Goal: Find specific page/section: Find specific page/section

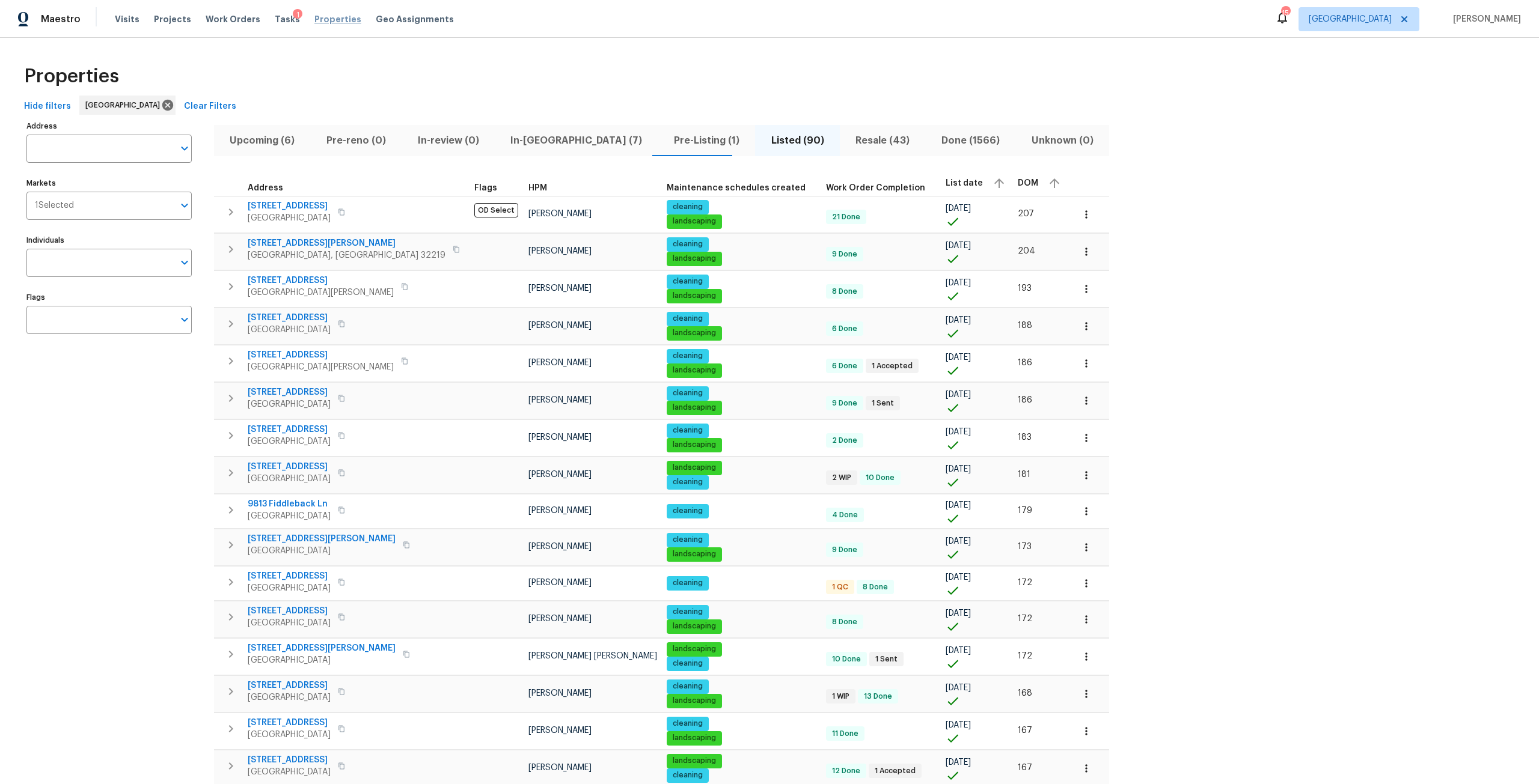
click at [314, 18] on span "Properties" at bounding box center [338, 19] width 47 height 12
click at [275, 19] on span "Tasks" at bounding box center [287, 19] width 26 height 9
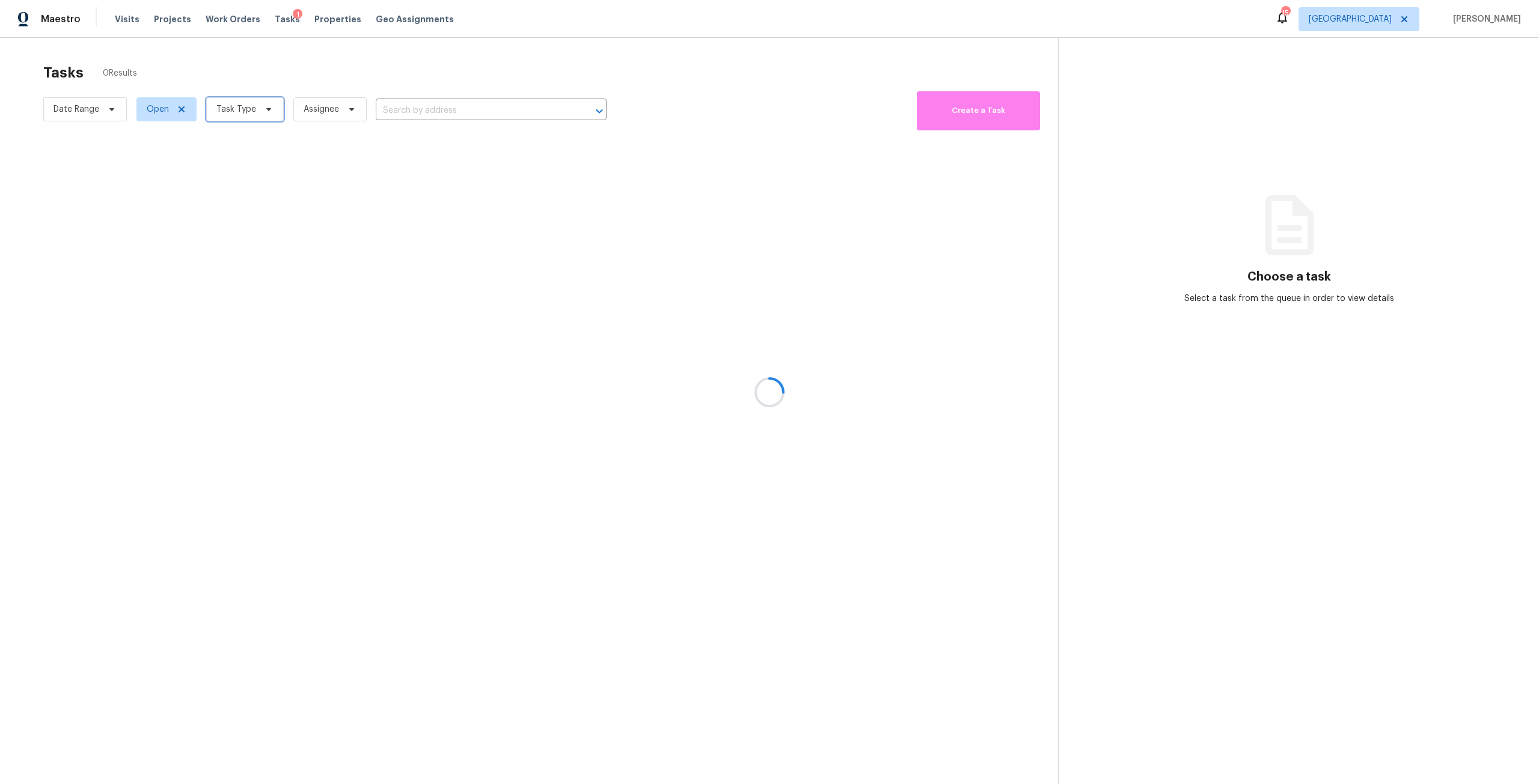
click at [267, 117] on span "Task Type" at bounding box center [244, 109] width 77 height 24
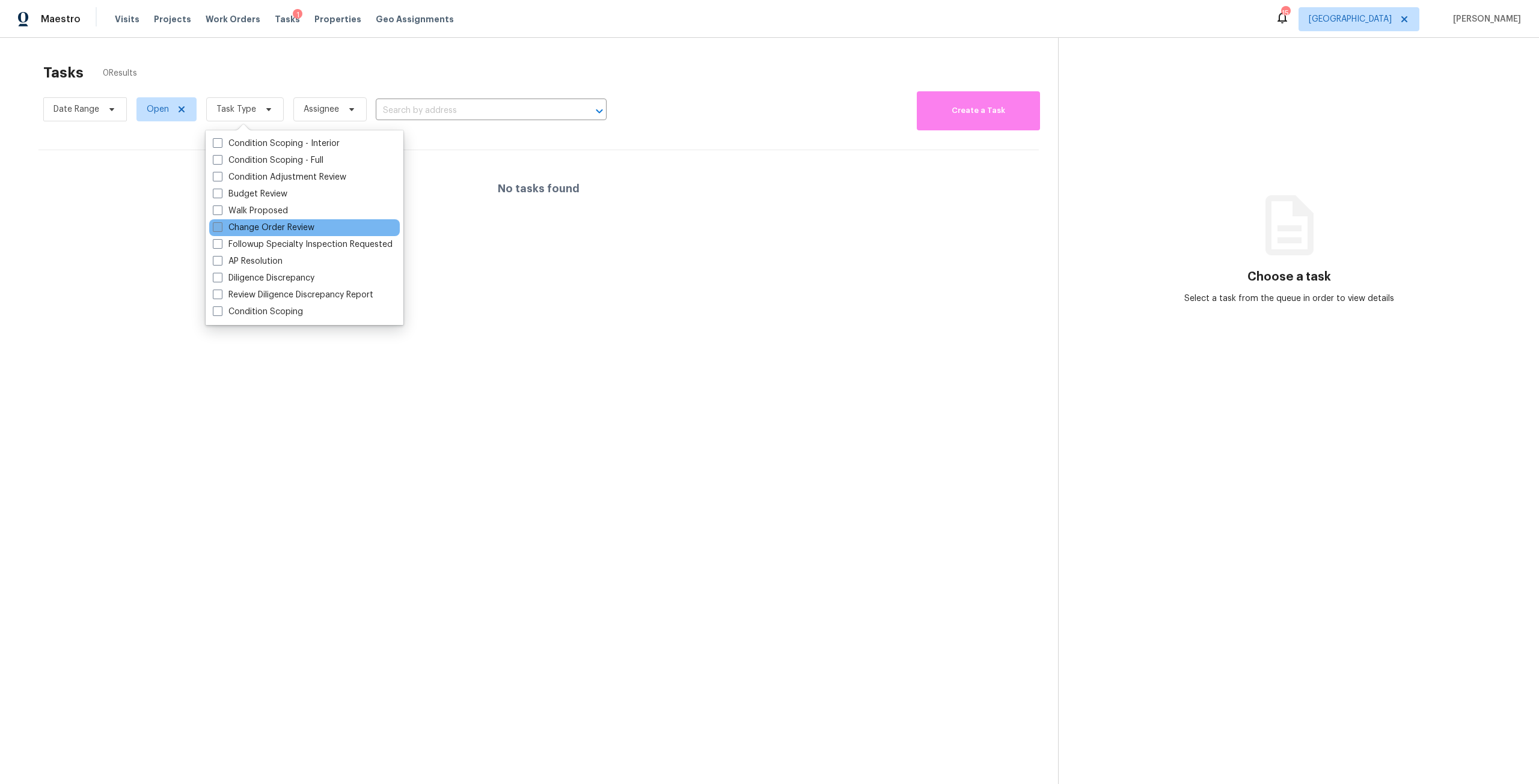
click at [261, 228] on label "Change Order Review" at bounding box center [263, 228] width 101 height 12
click at [221, 228] on input "Change Order Review" at bounding box center [217, 226] width 8 height 8
checkbox input "true"
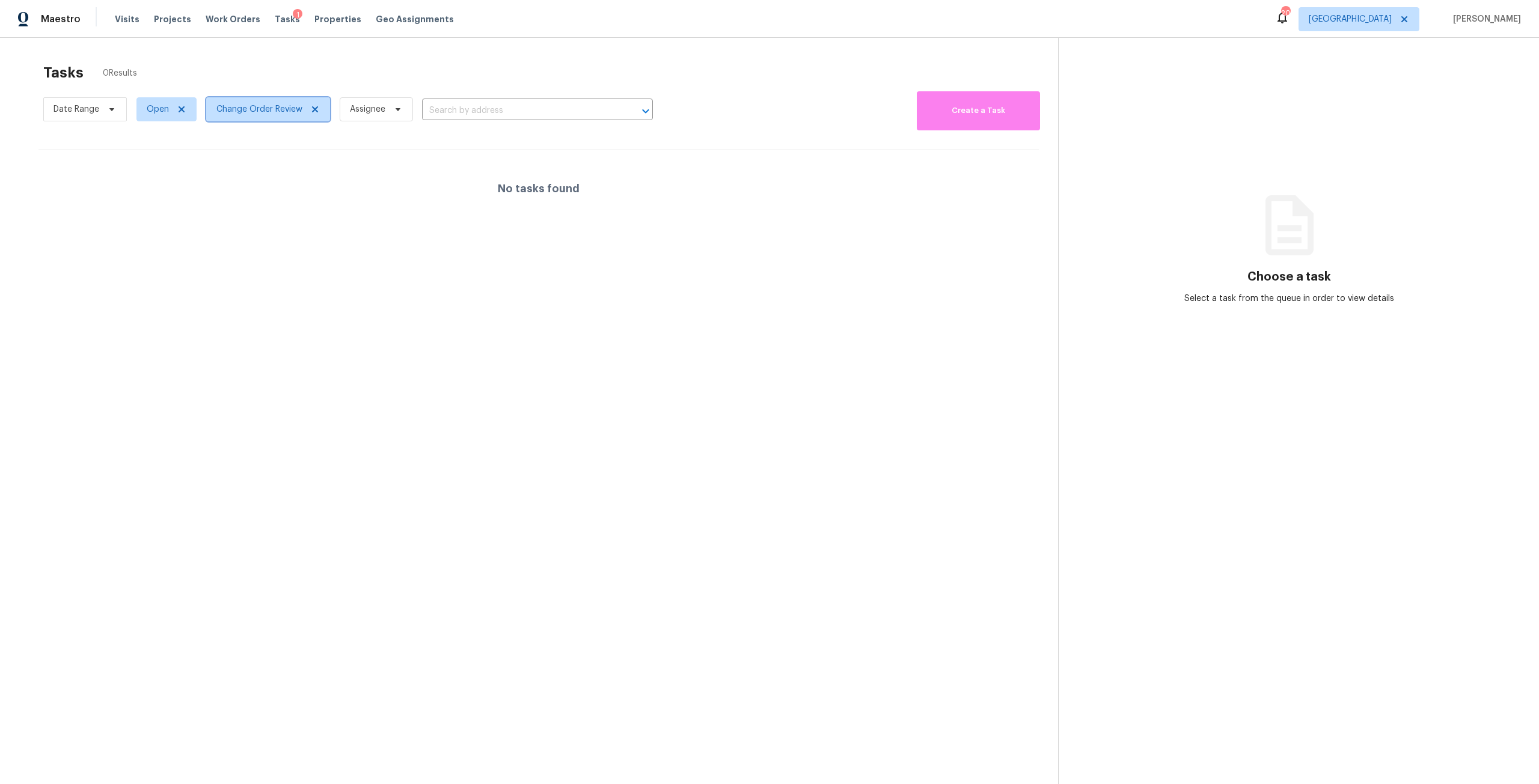
click at [262, 99] on span "Change Order Review" at bounding box center [268, 109] width 124 height 24
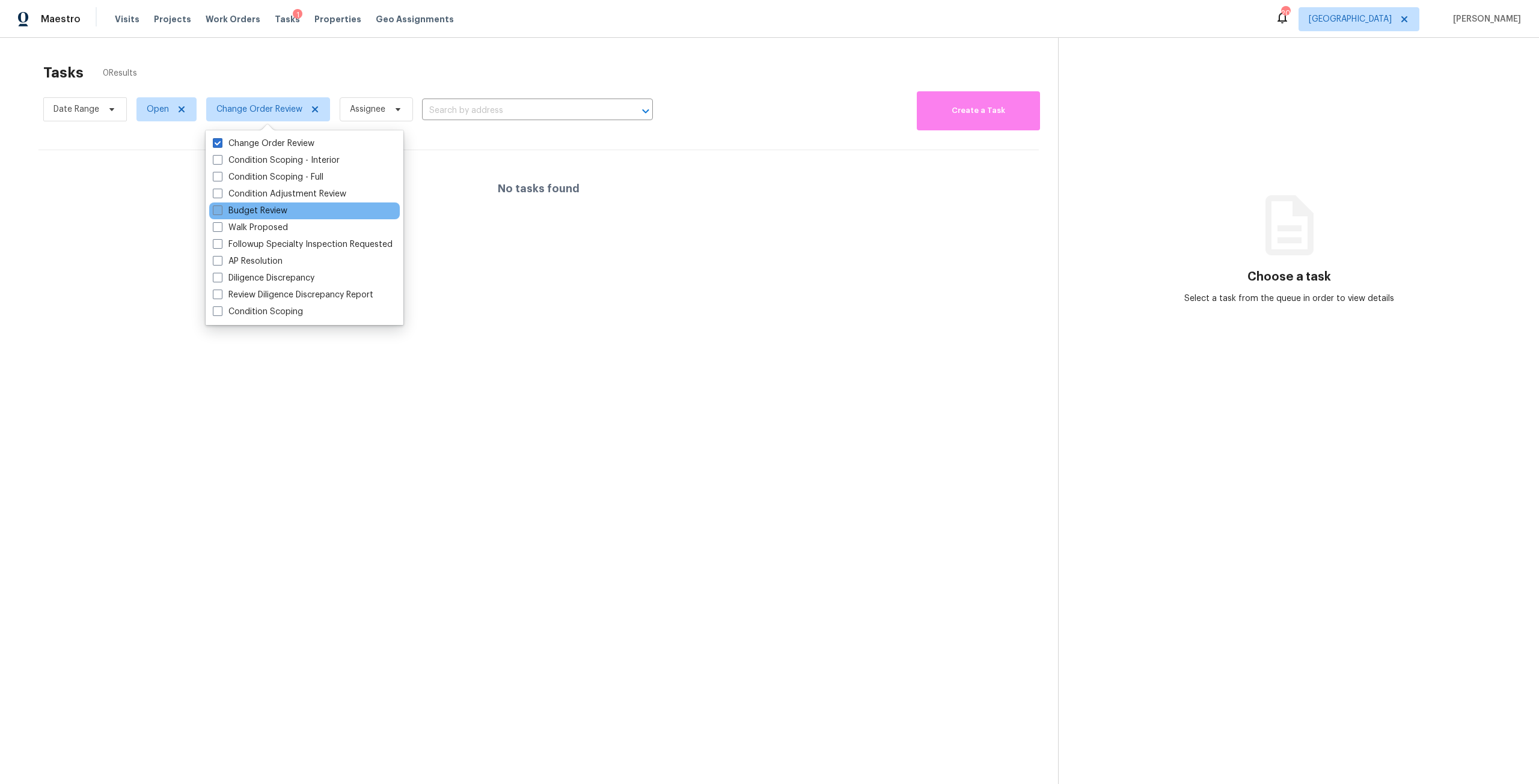
click at [275, 205] on label "Budget Review" at bounding box center [250, 211] width 75 height 12
click at [221, 205] on input "Budget Review" at bounding box center [217, 209] width 8 height 8
checkbox input "true"
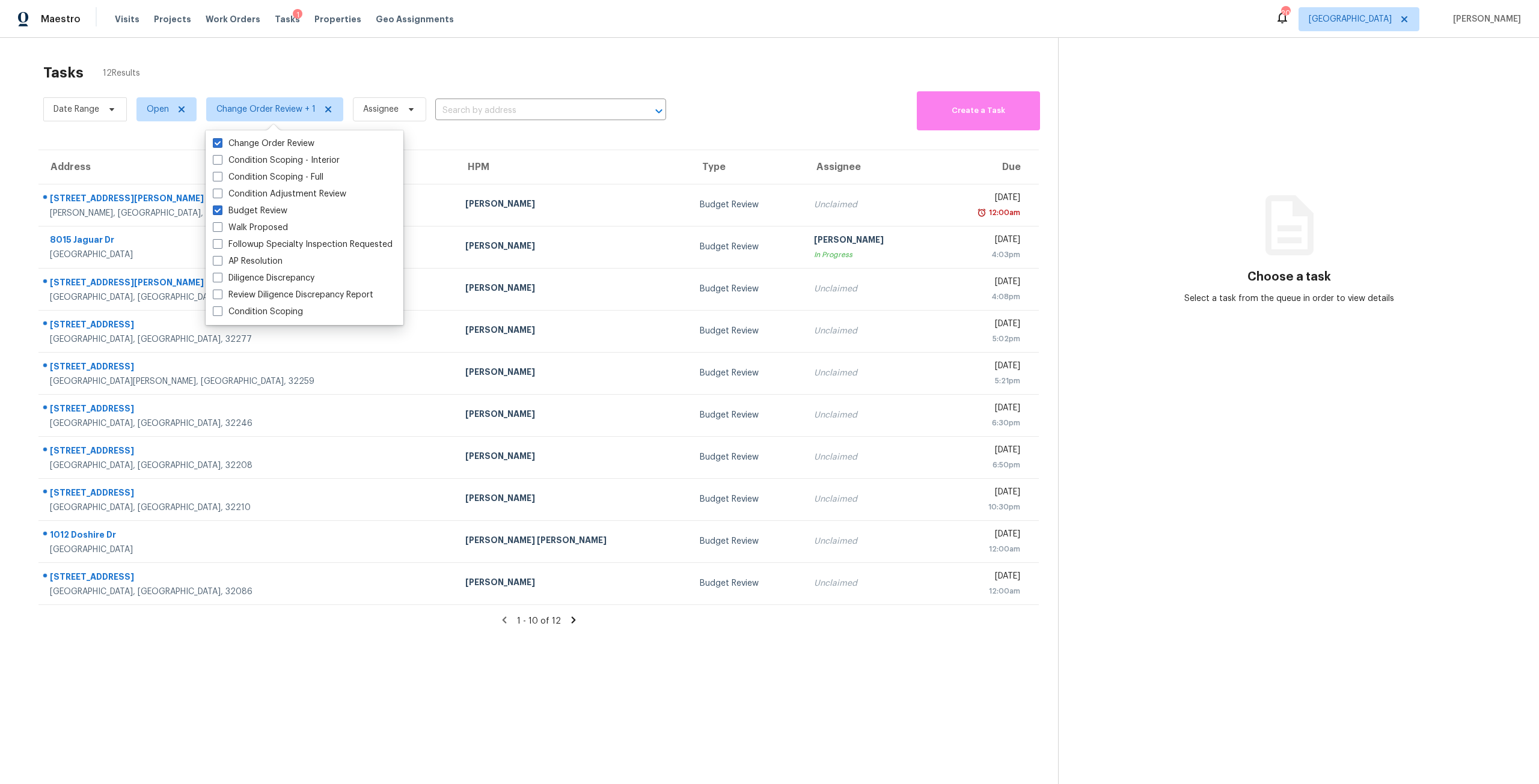
click at [461, 43] on div "Tasks 12 Results Date Range Open Change Order Review + 1 Assignee ​ Create a Ta…" at bounding box center [770, 430] width 1539 height 784
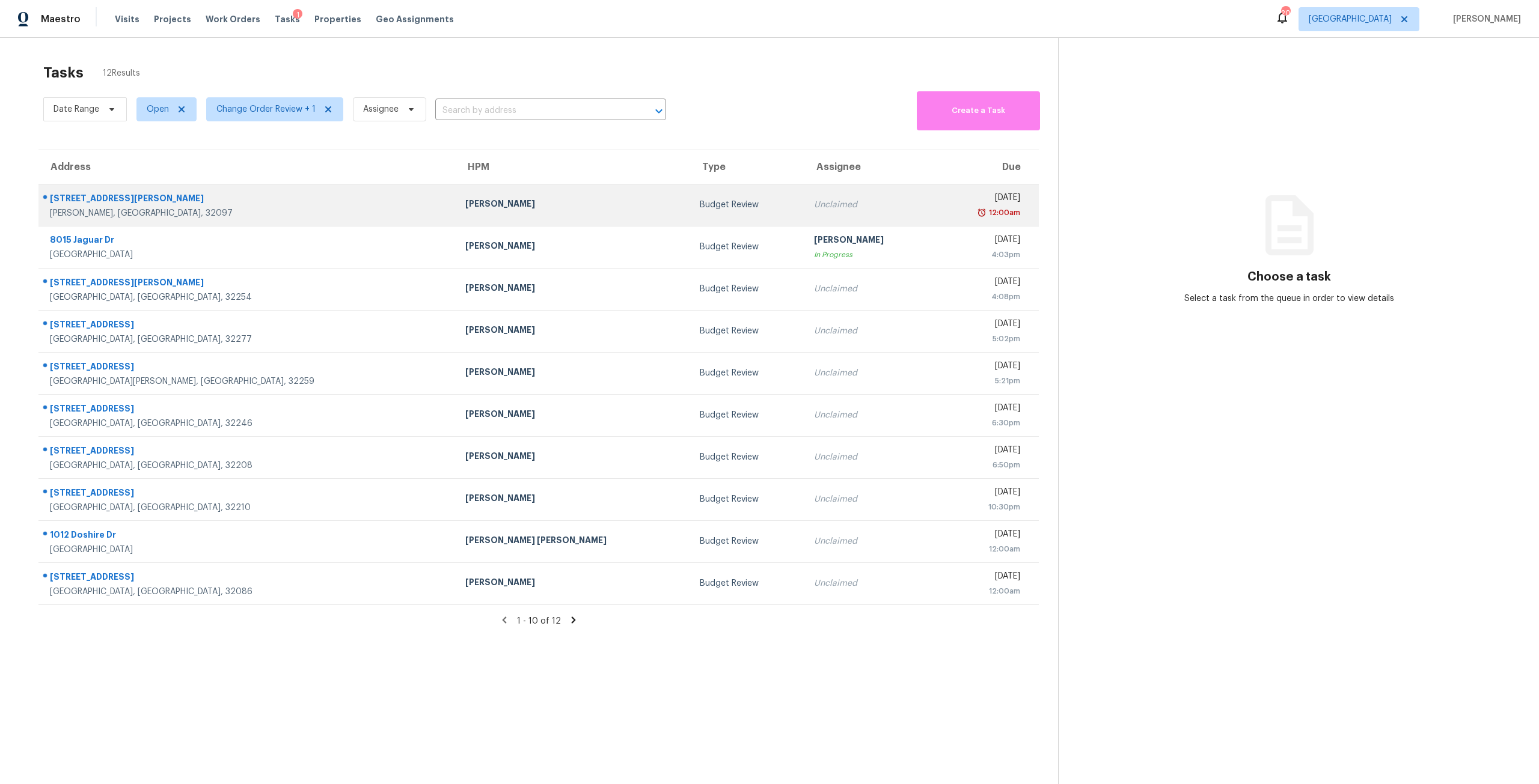
click at [700, 199] on div "Budget Review" at bounding box center [747, 205] width 95 height 12
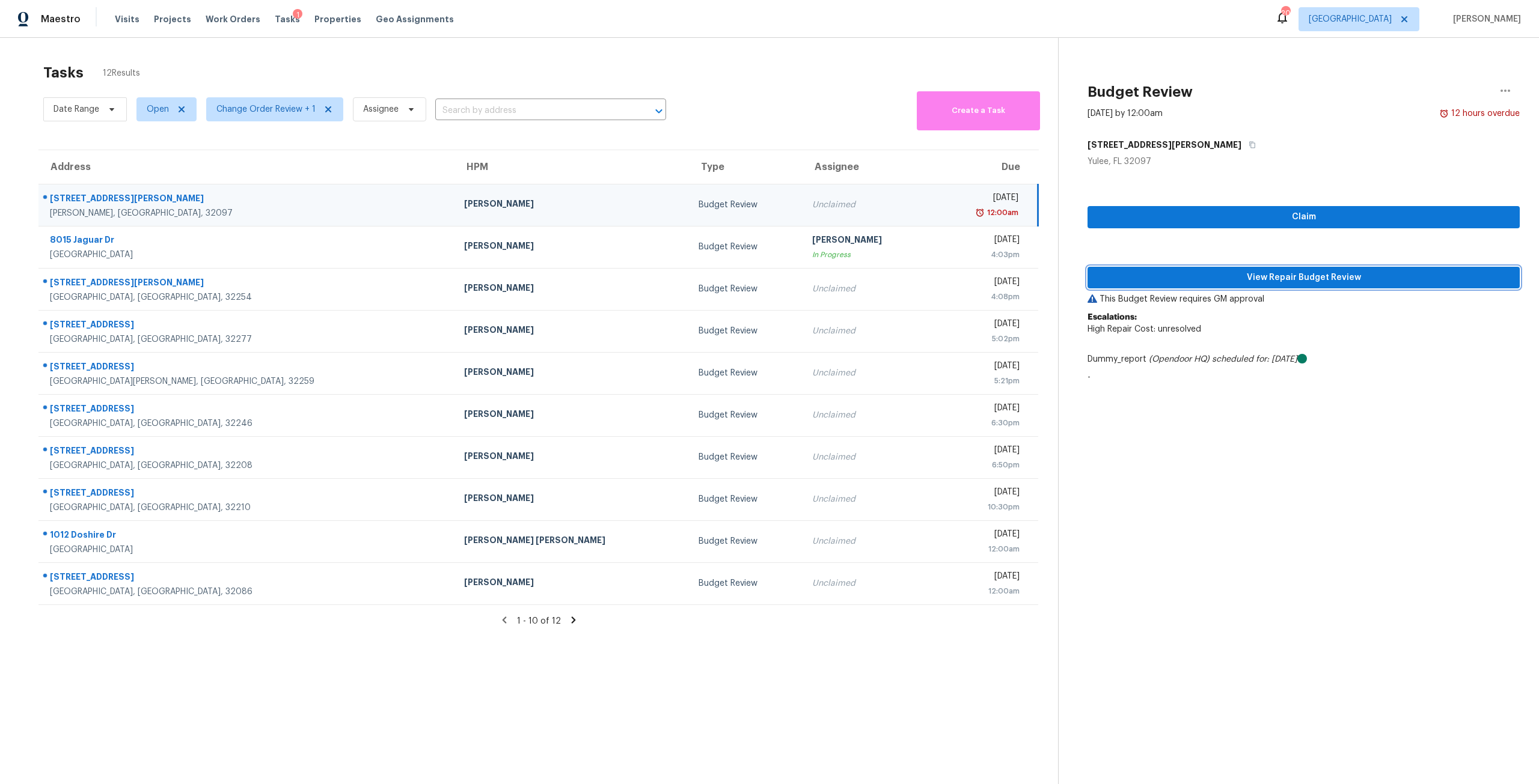
click at [1393, 271] on span "View Repair Budget Review" at bounding box center [1303, 278] width 413 height 15
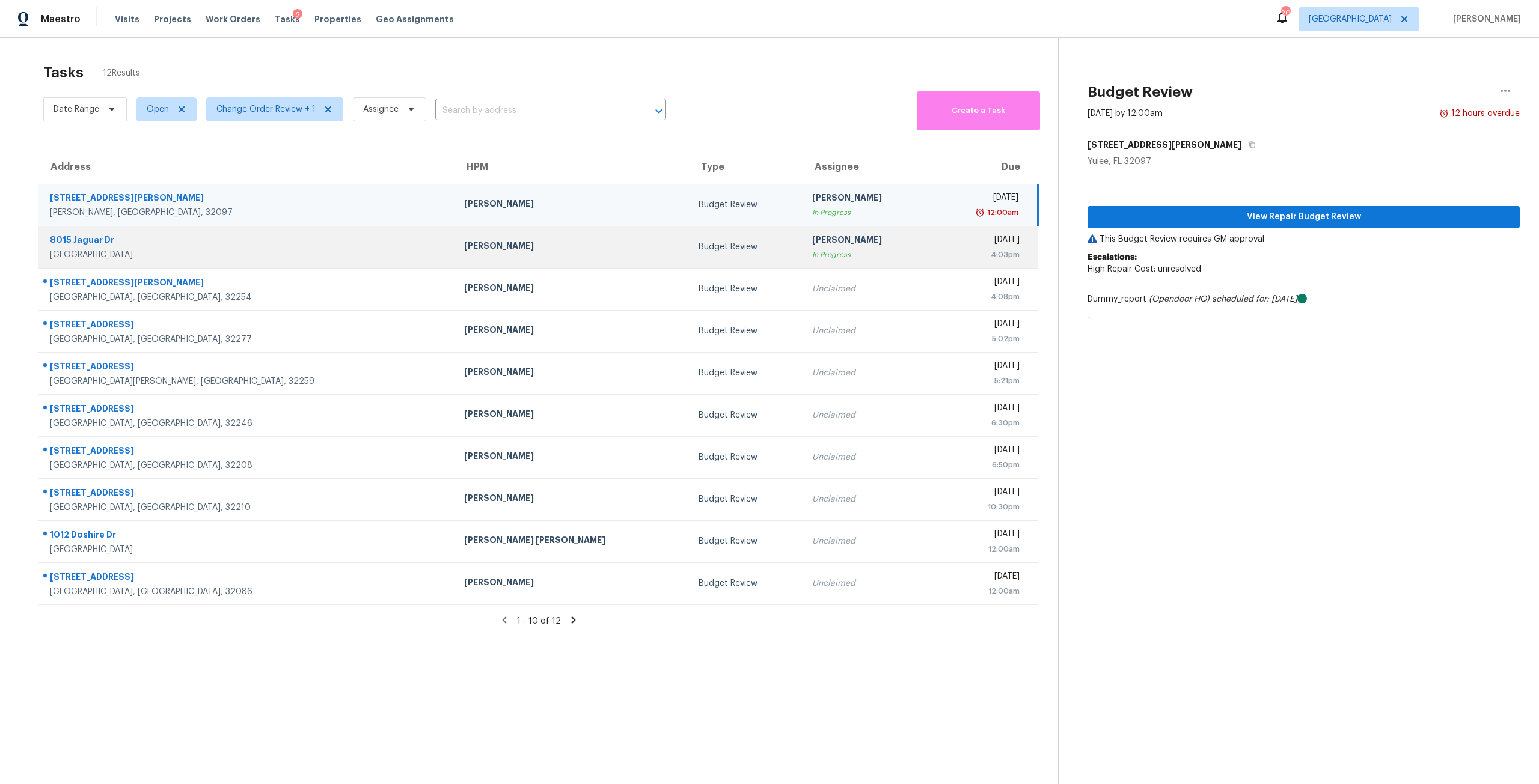
click at [689, 256] on td "Budget Review" at bounding box center [746, 247] width 114 height 42
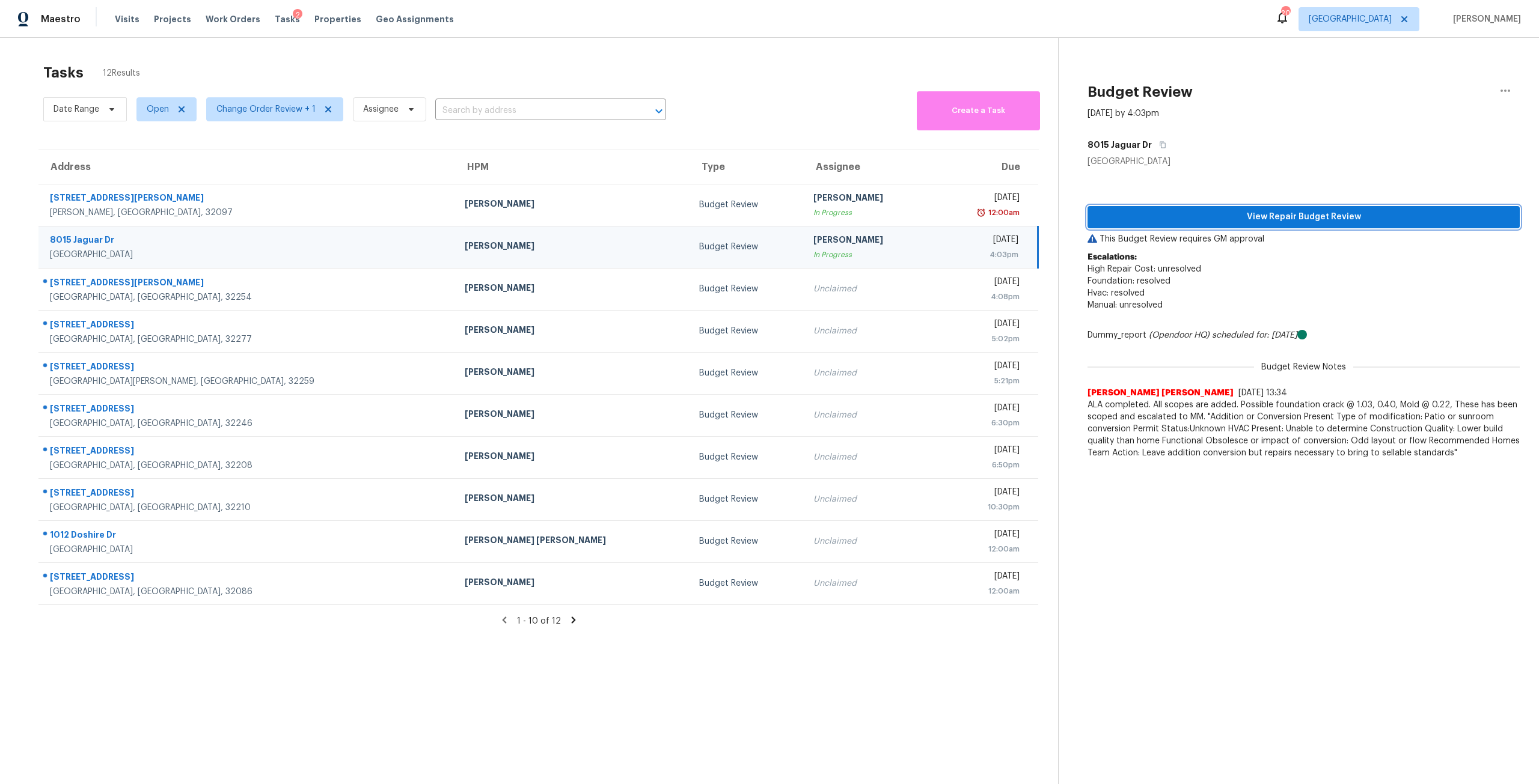
click at [1310, 213] on span "View Repair Budget Review" at bounding box center [1303, 217] width 413 height 15
click at [480, 106] on input "text" at bounding box center [534, 111] width 197 height 19
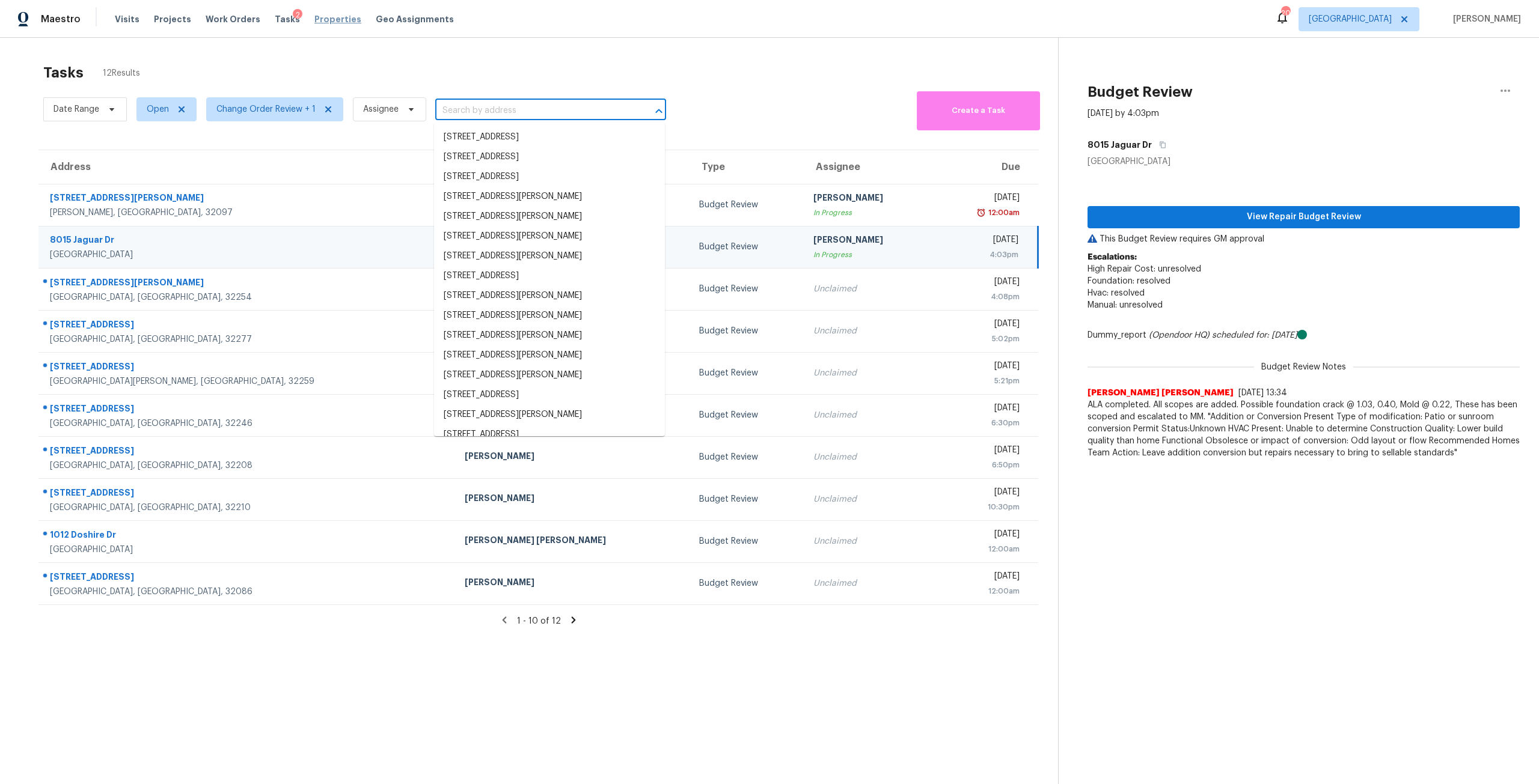
click at [330, 20] on span "Properties" at bounding box center [338, 19] width 47 height 12
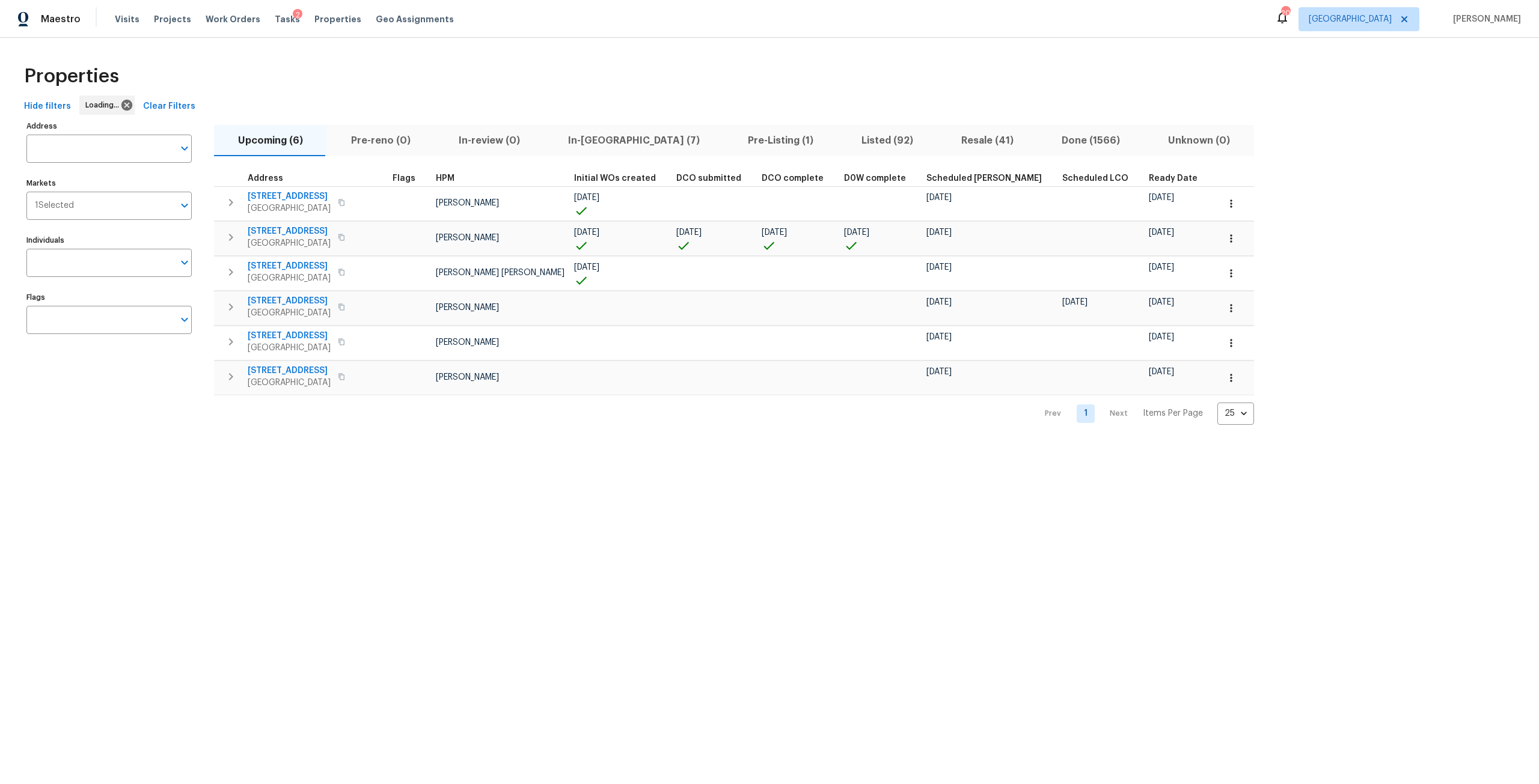
click at [106, 164] on div "Address Address Markets 1 Selected Markets Individuals Individuals Flags Flags" at bounding box center [116, 271] width 181 height 307
click at [59, 143] on input "Address" at bounding box center [99, 149] width 147 height 28
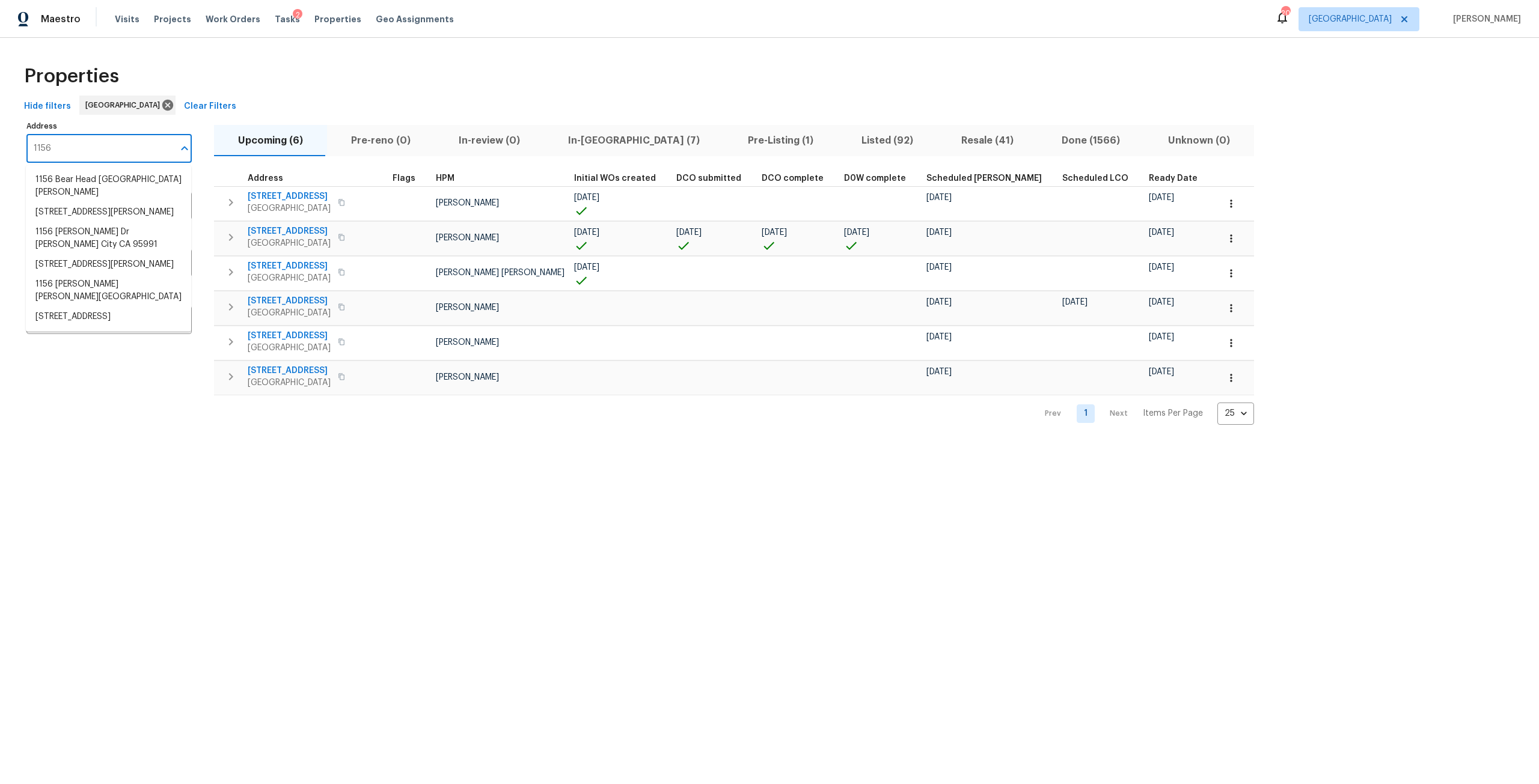
type input "11563"
click at [116, 209] on li "11563 Oak Meadow Ln Jacksonville FL 32218" at bounding box center [108, 200] width 165 height 20
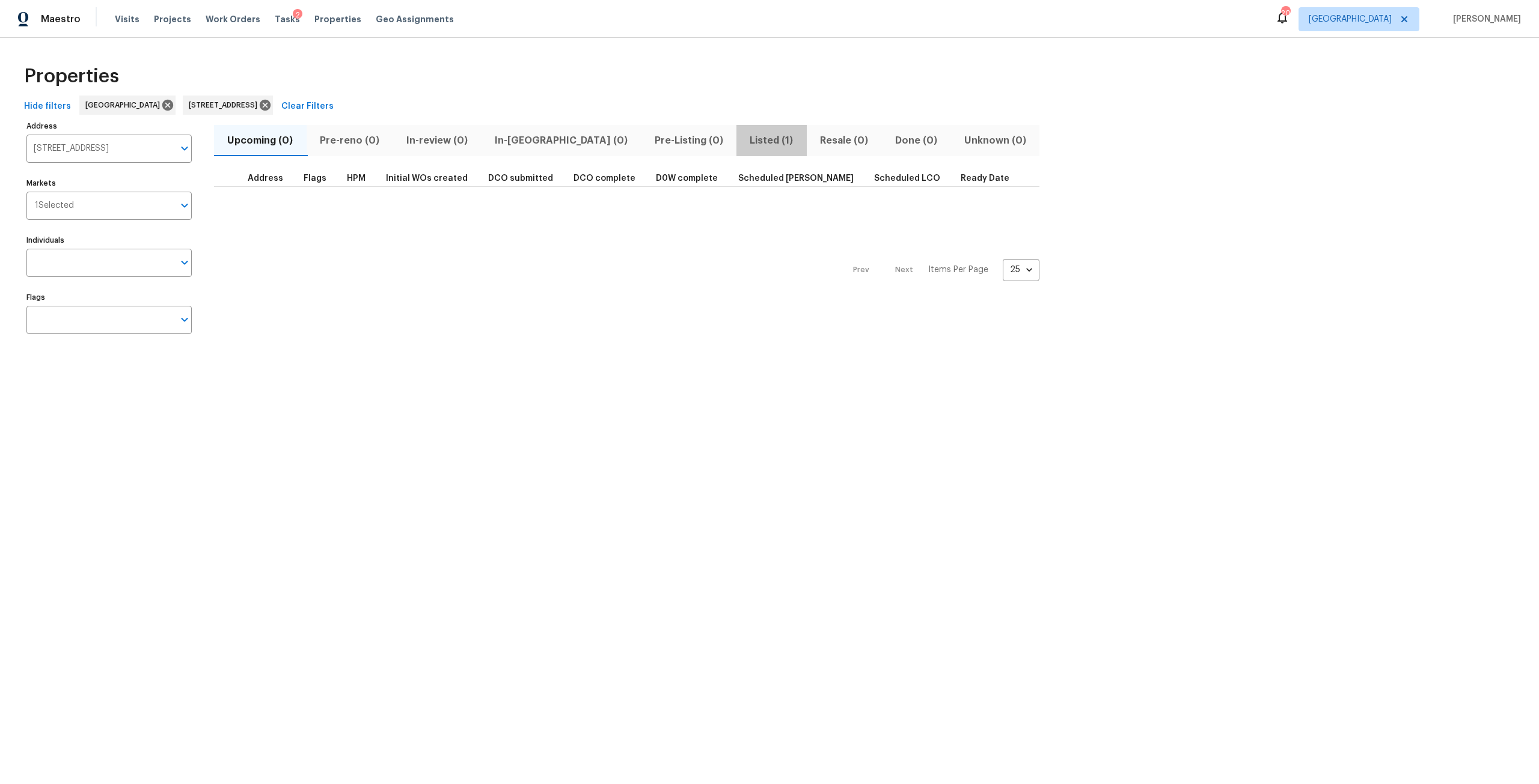
click at [743, 142] on span "Listed (1)" at bounding box center [771, 140] width 56 height 17
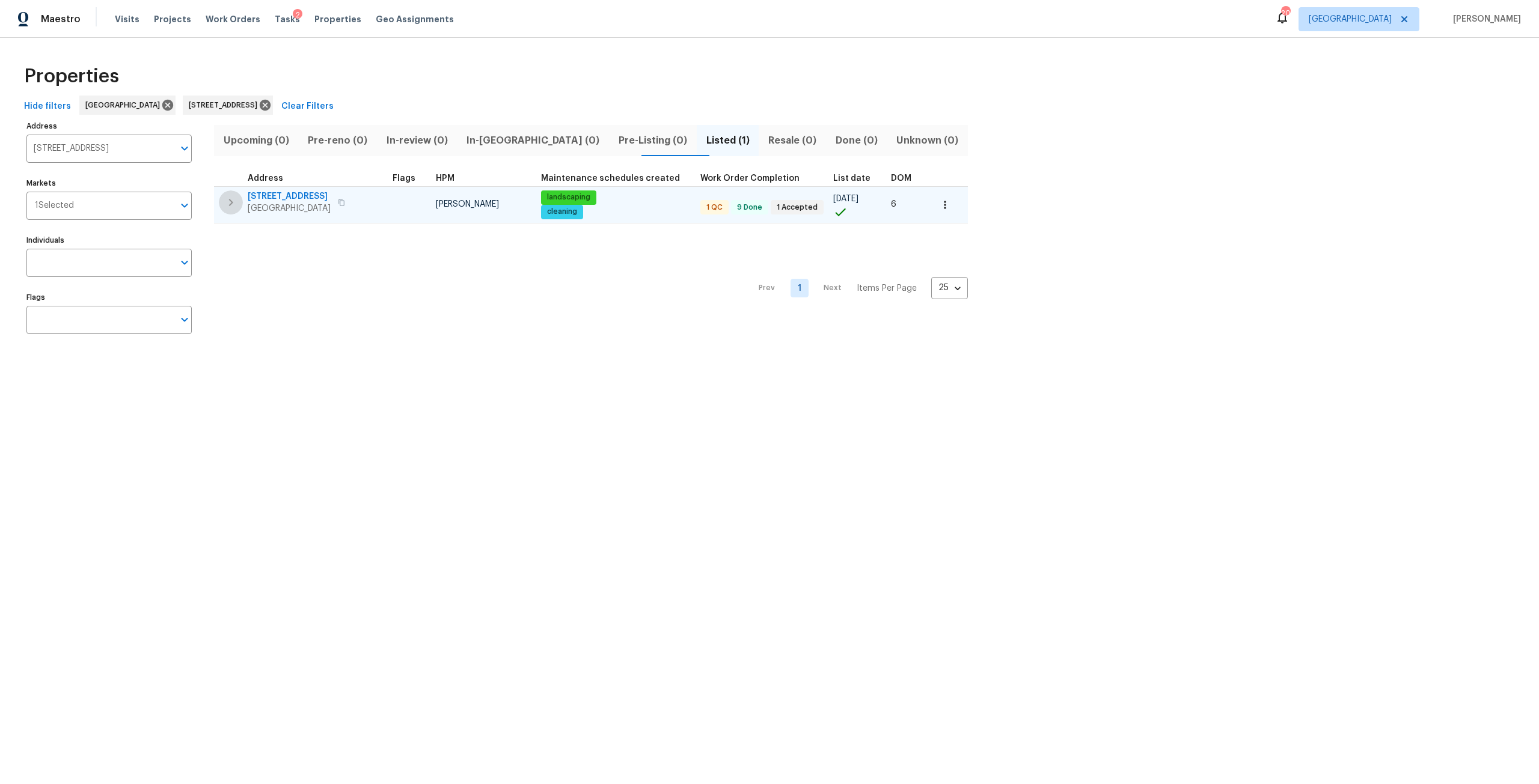
click at [229, 204] on icon "button" at bounding box center [230, 202] width 14 height 14
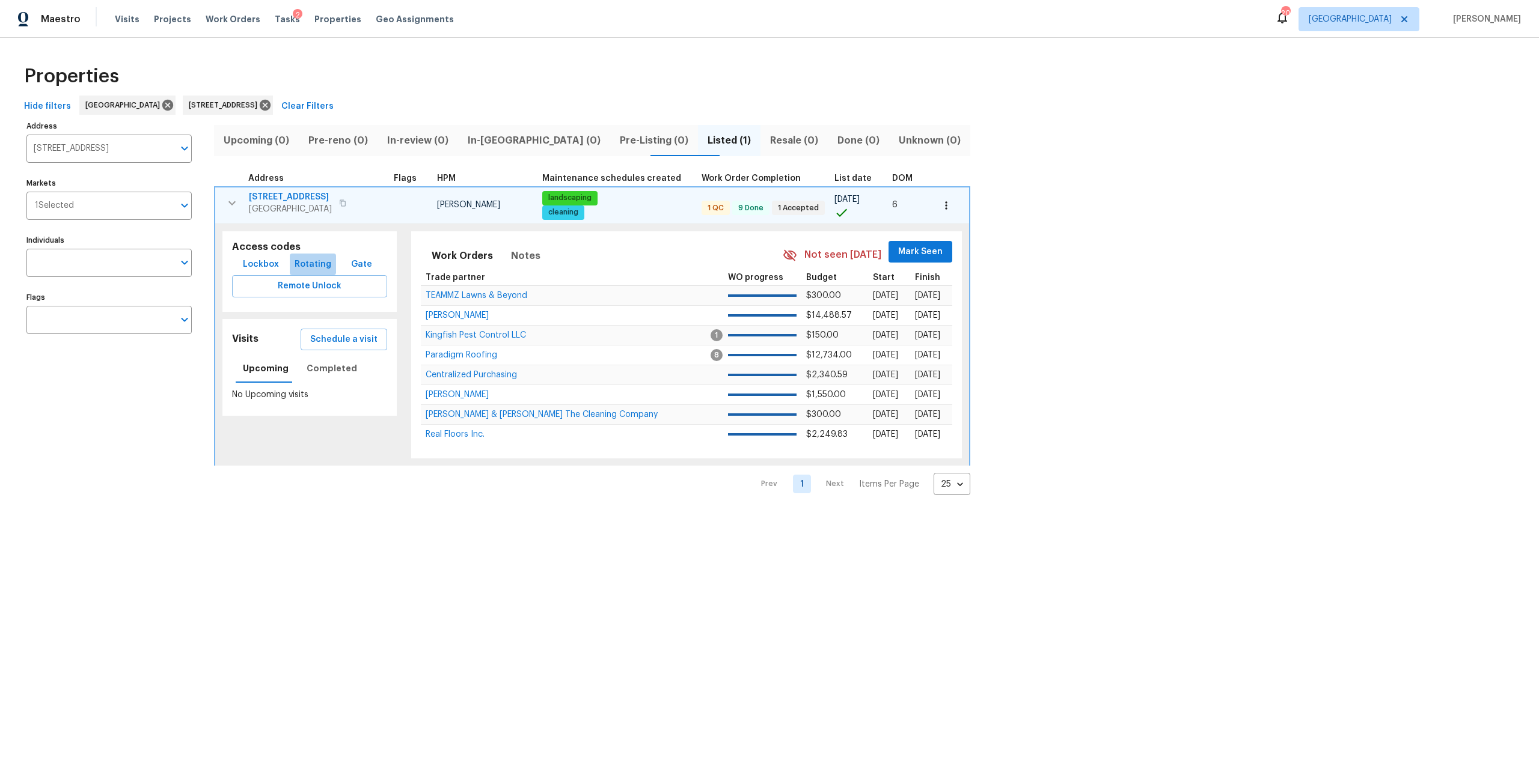
click at [306, 263] on span "Rotating" at bounding box center [313, 264] width 37 height 15
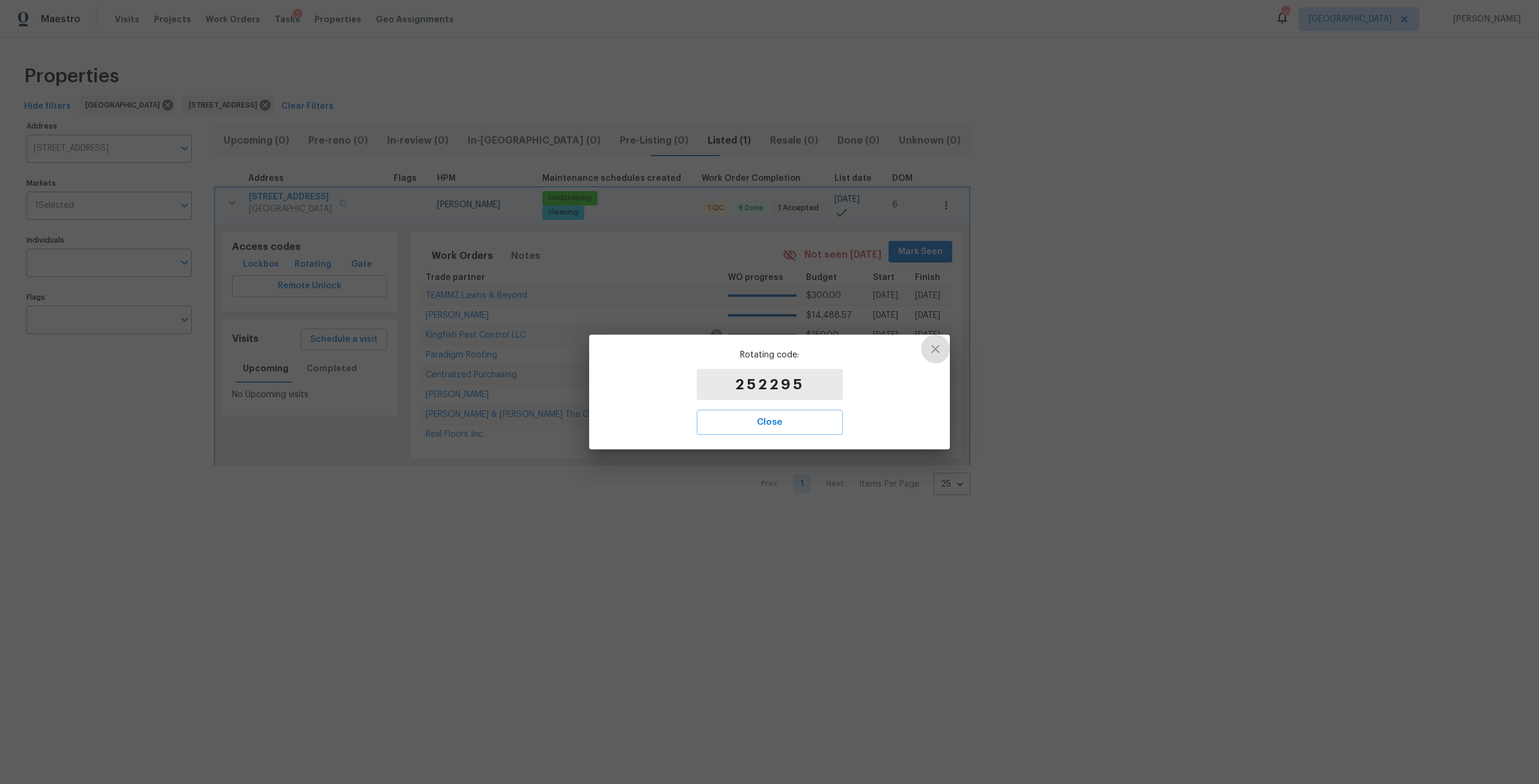
click at [934, 353] on icon "button" at bounding box center [935, 348] width 14 height 14
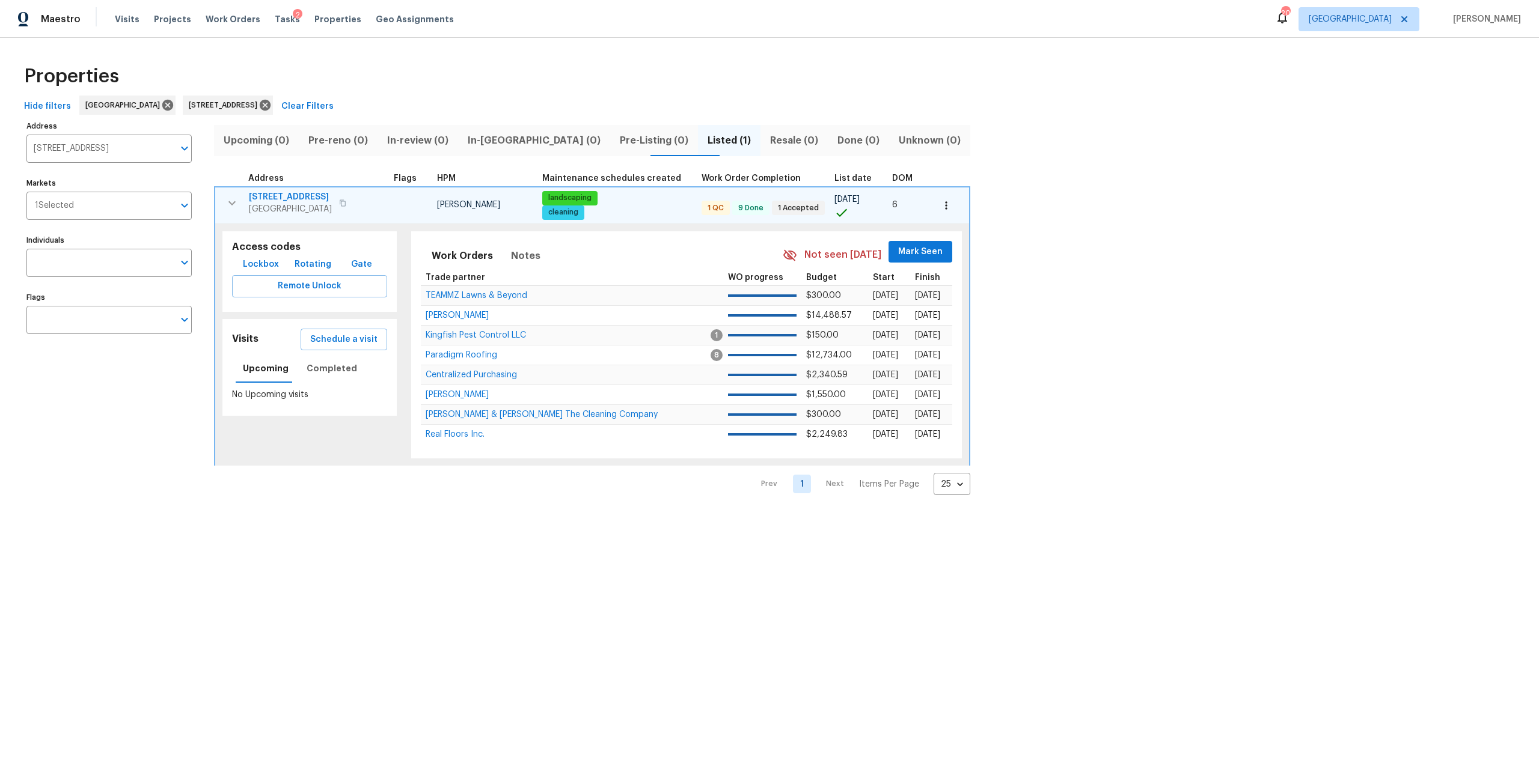
click at [318, 200] on span "[STREET_ADDRESS]" at bounding box center [291, 197] width 83 height 12
click at [226, 211] on button "button" at bounding box center [232, 203] width 24 height 24
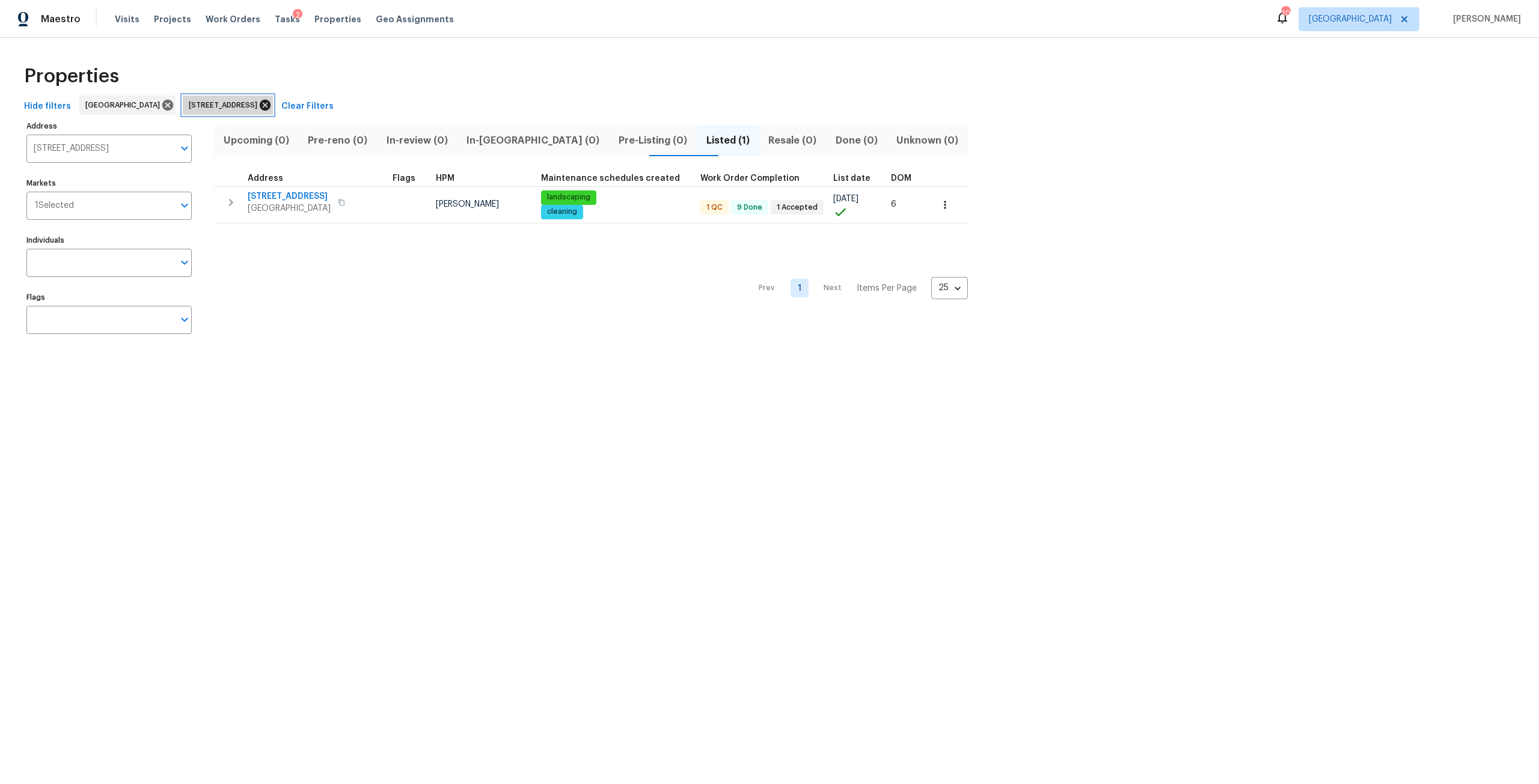
click at [272, 103] on icon at bounding box center [265, 105] width 13 height 13
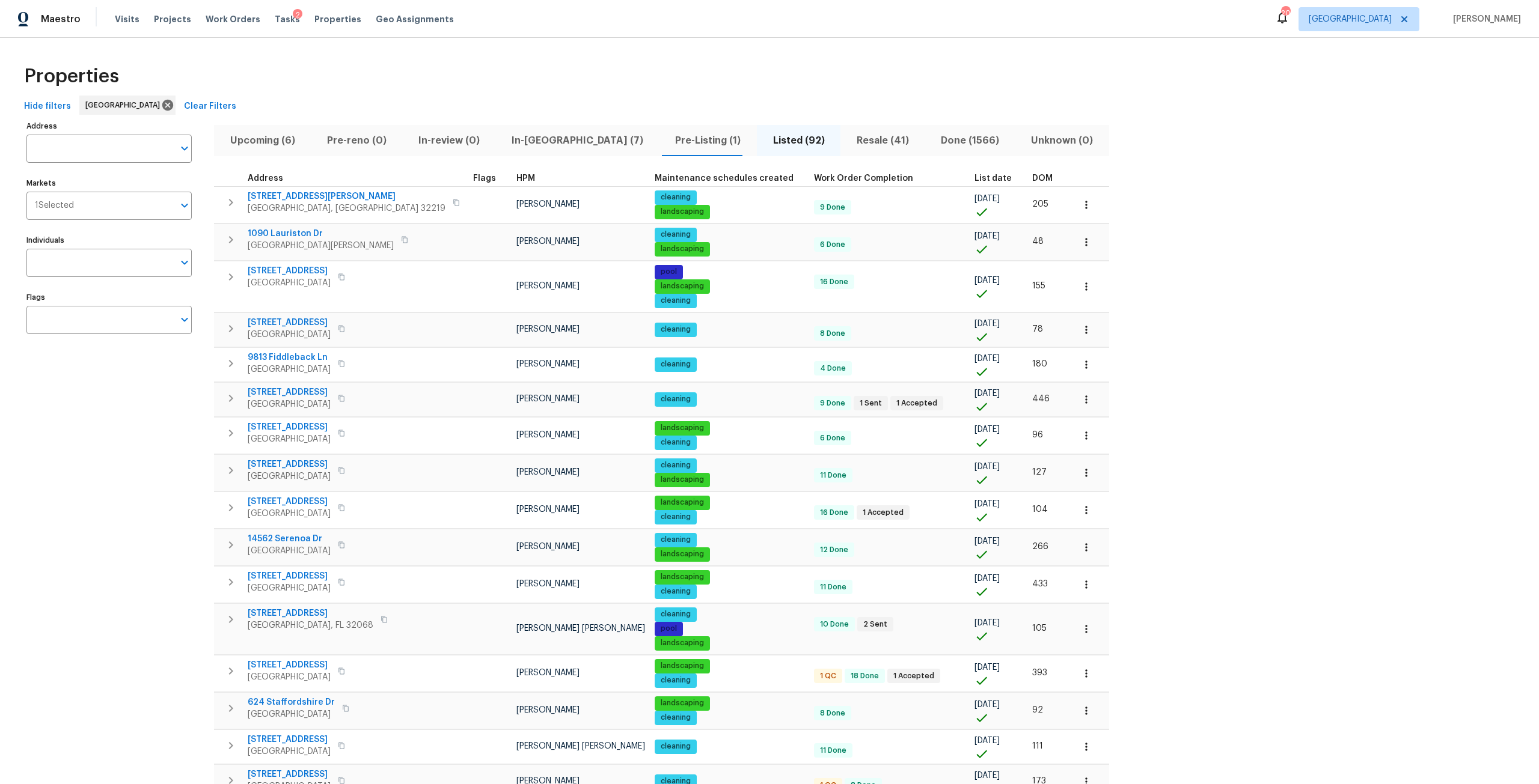
click at [526, 135] on span "In-reno (7)" at bounding box center [577, 140] width 149 height 17
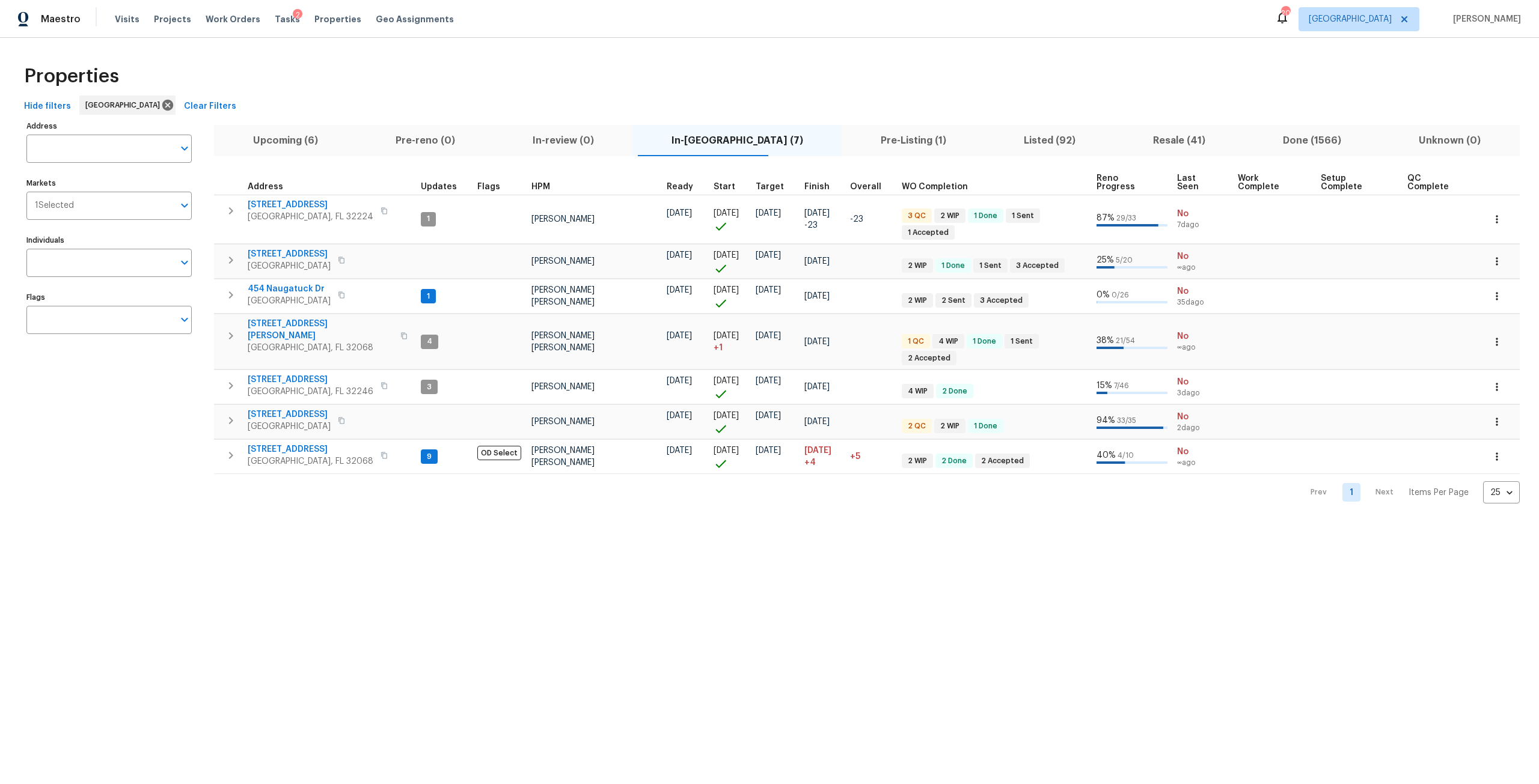
click at [851, 147] on span "Pre-Listing (1)" at bounding box center [913, 140] width 129 height 17
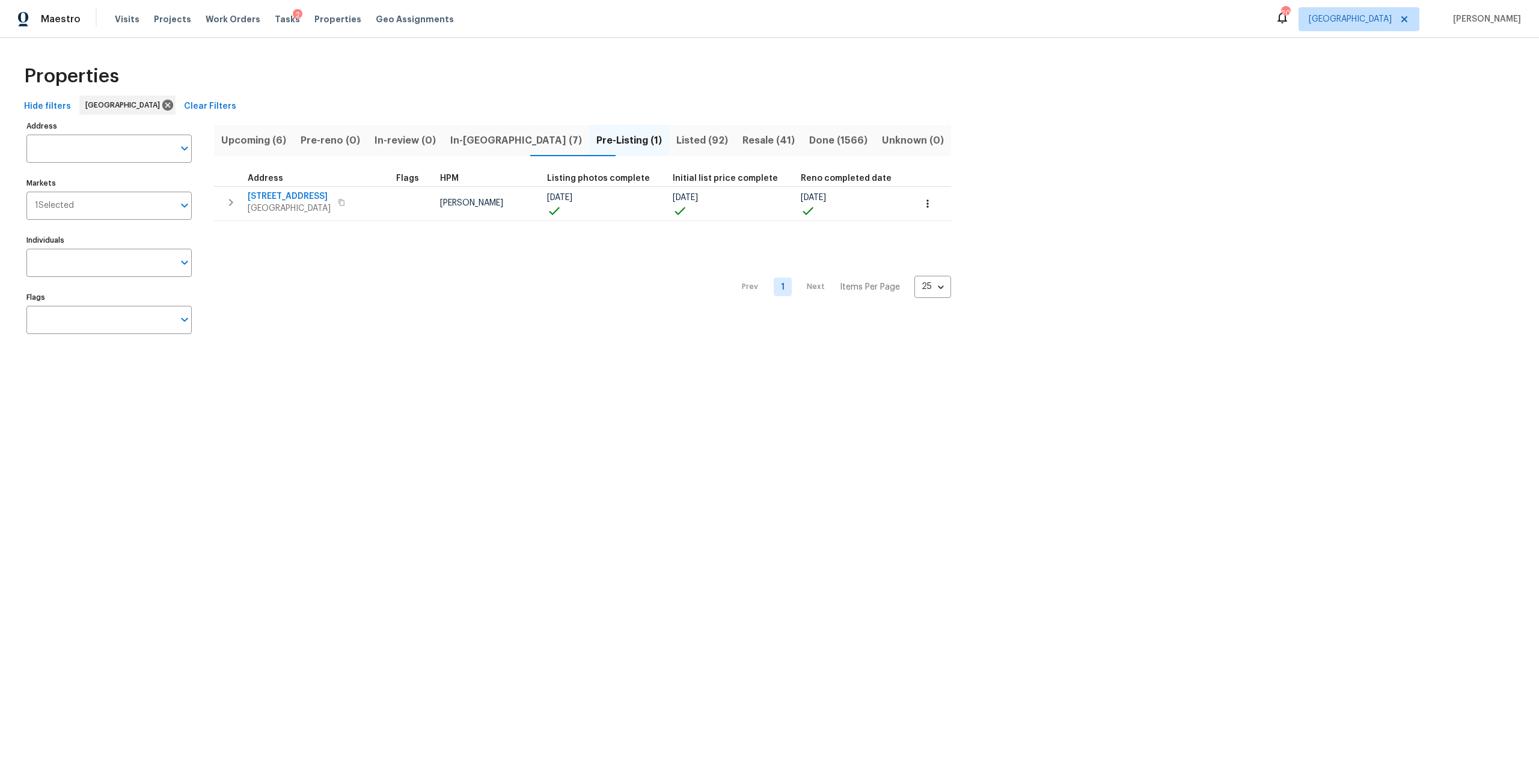
click at [285, 21] on div "Visits Projects Work Orders Tasks 2 Properties Geo Assignments" at bounding box center [291, 19] width 353 height 24
click at [275, 17] on span "Tasks" at bounding box center [287, 19] width 26 height 9
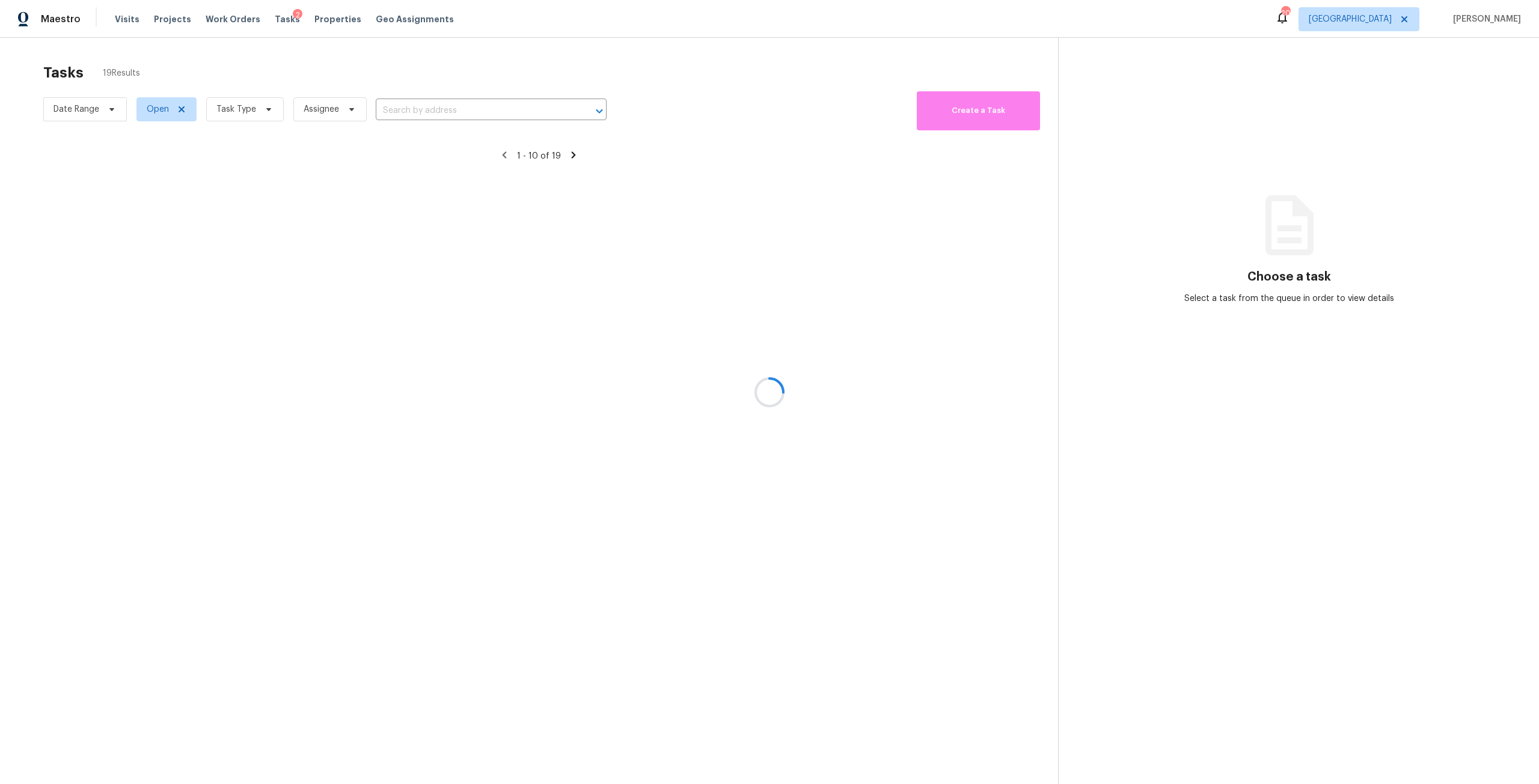
click at [244, 107] on div at bounding box center [770, 392] width 1539 height 784
click at [244, 107] on span "Task Type" at bounding box center [236, 109] width 40 height 12
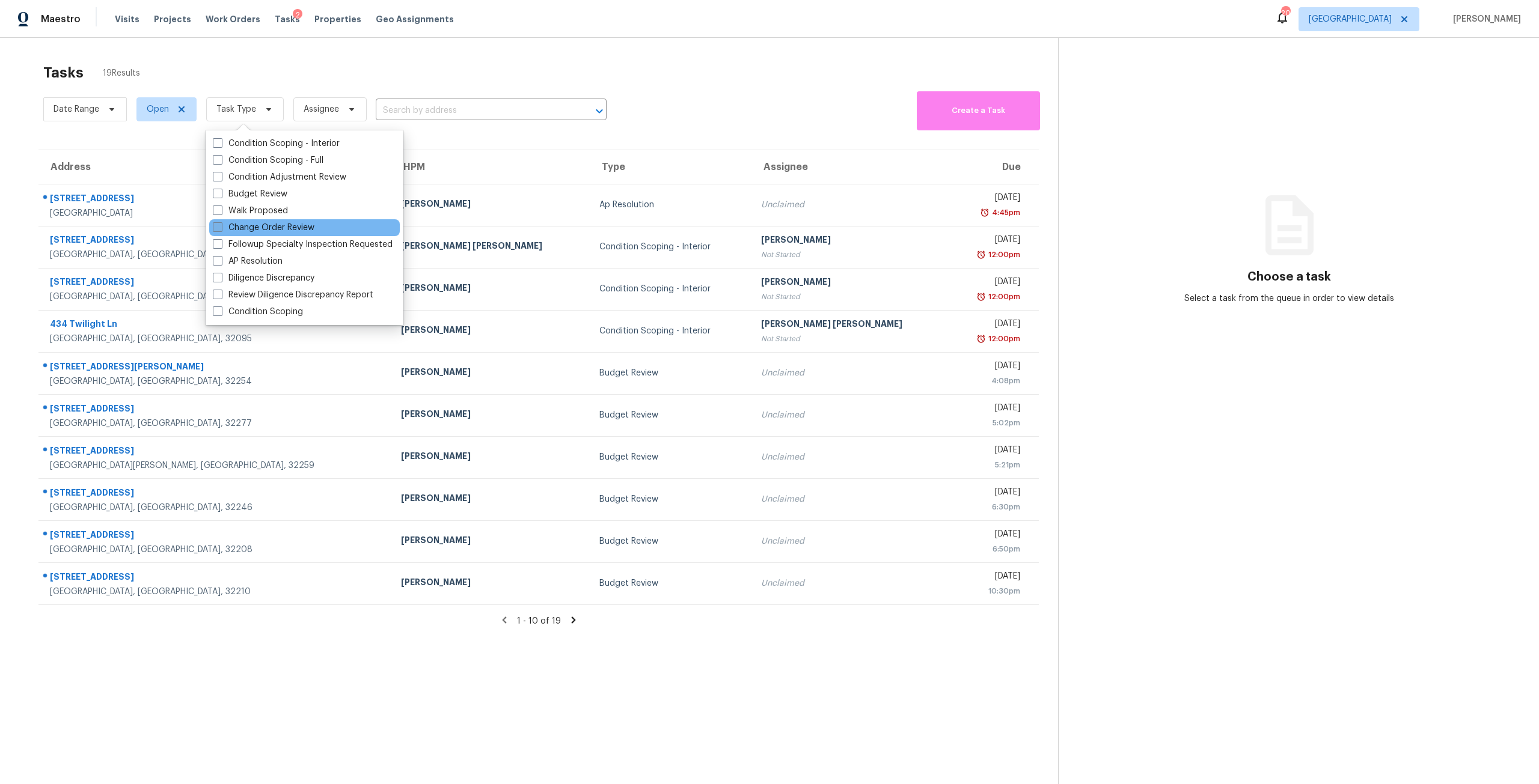
click at [273, 232] on label "Change Order Review" at bounding box center [263, 228] width 101 height 12
click at [221, 230] on input "Change Order Review" at bounding box center [217, 226] width 8 height 8
checkbox input "true"
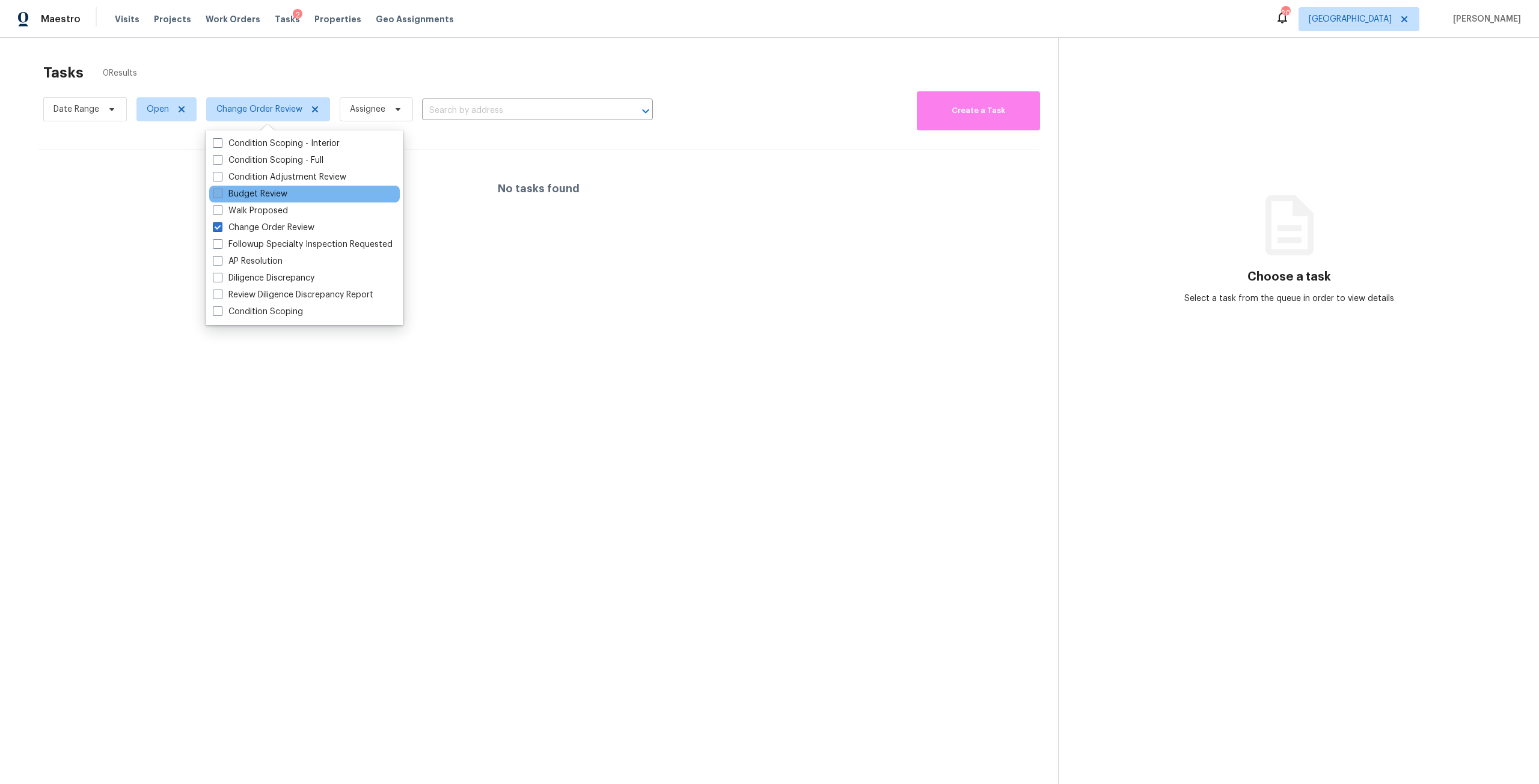
click at [273, 197] on label "Budget Review" at bounding box center [250, 194] width 75 height 12
click at [221, 196] on input "Budget Review" at bounding box center [217, 192] width 8 height 8
checkbox input "true"
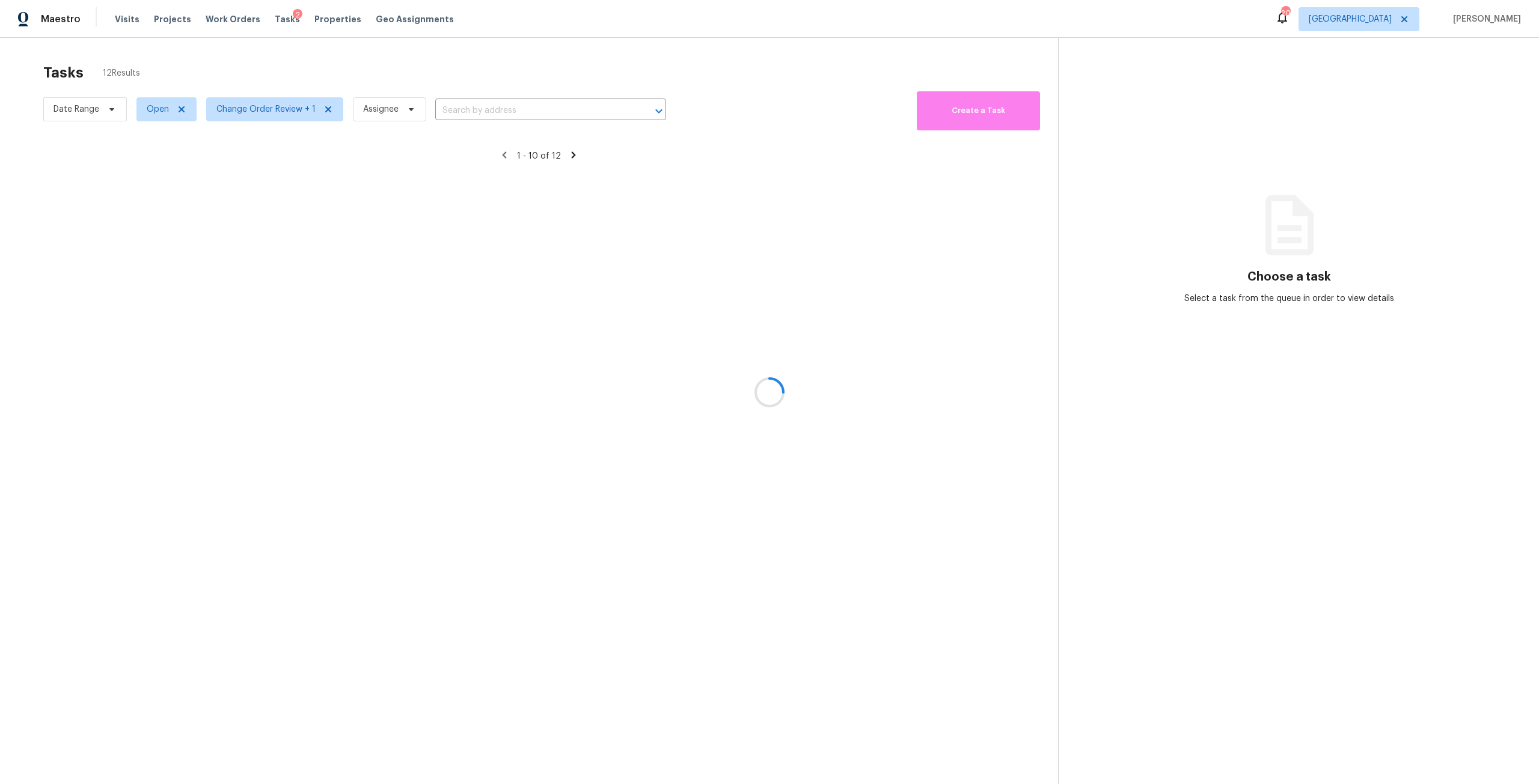
click at [402, 72] on div at bounding box center [770, 392] width 1539 height 784
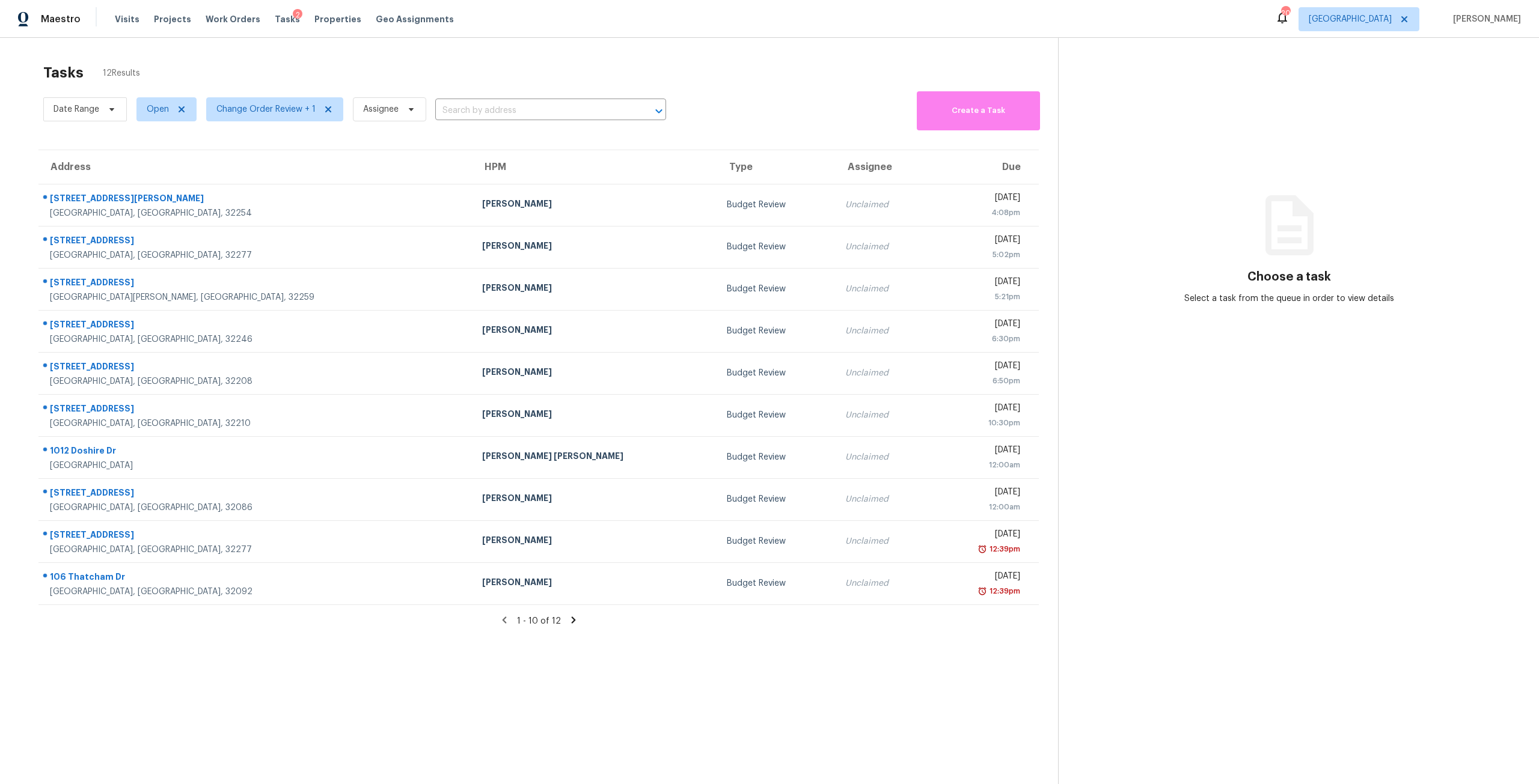
click at [568, 623] on icon at bounding box center [573, 620] width 11 height 11
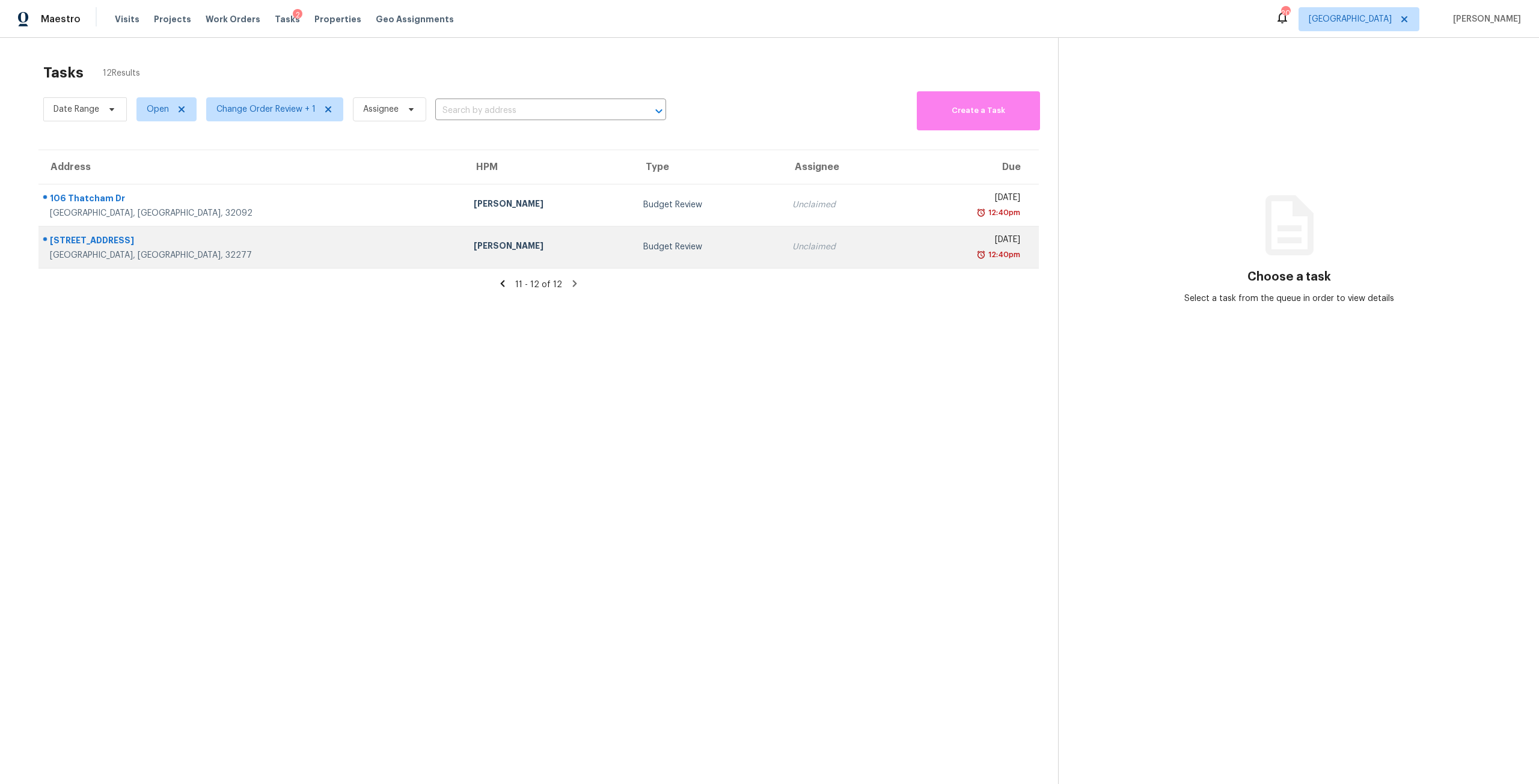
click at [792, 244] on div "Unclaimed" at bounding box center [842, 247] width 100 height 12
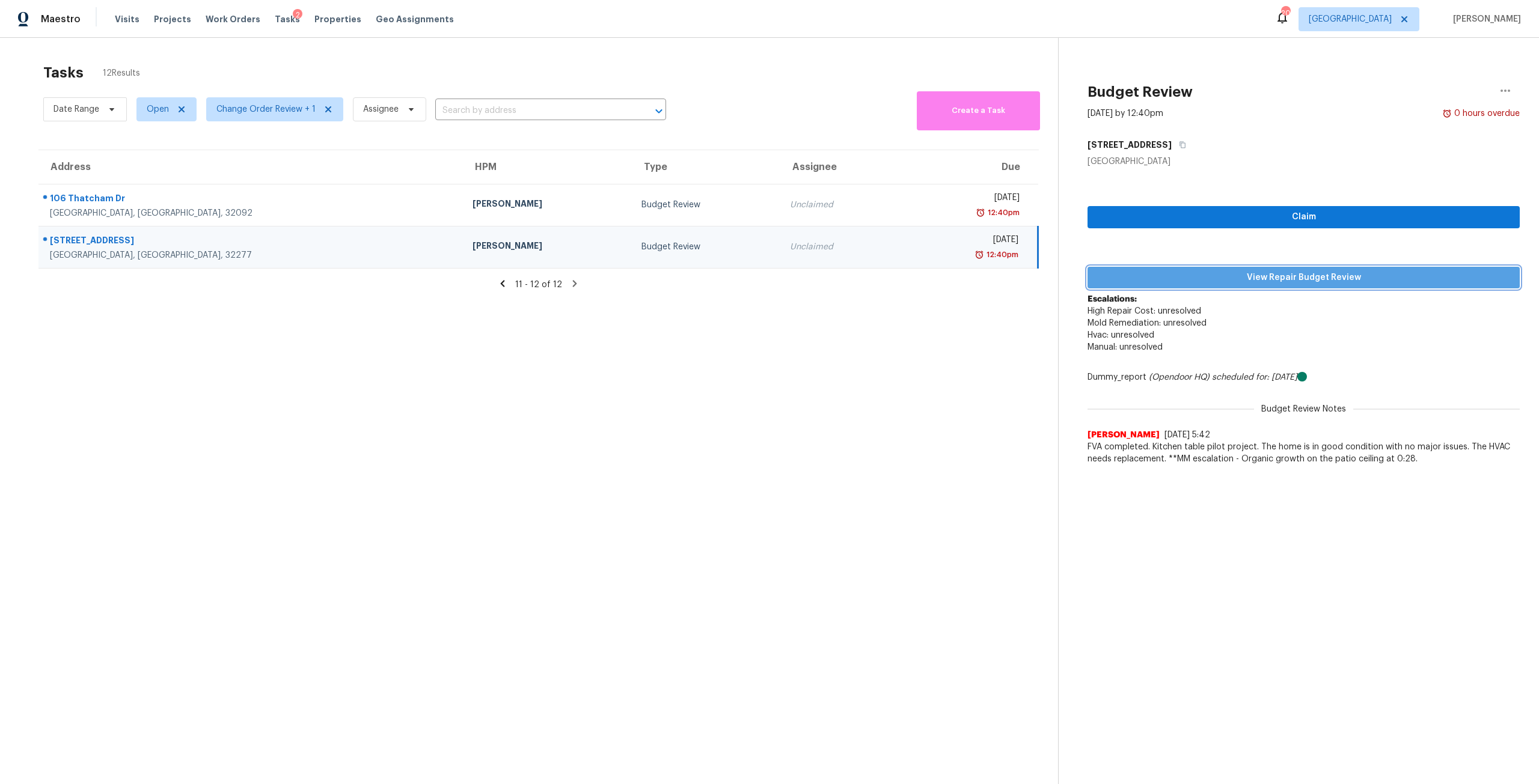
click at [1288, 267] on button "View Repair Budget Review" at bounding box center [1303, 277] width 432 height 22
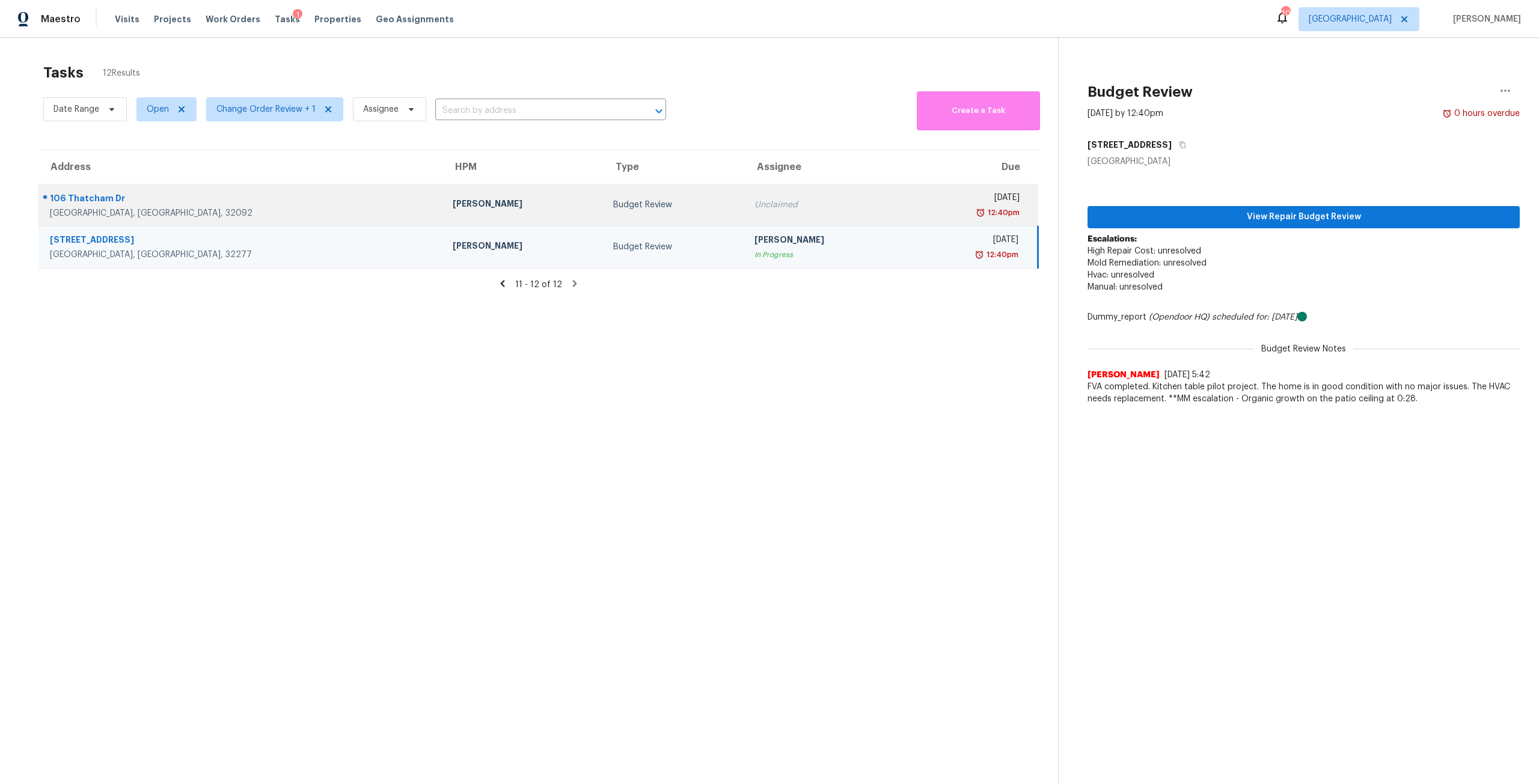
click at [754, 211] on div "Unclaimed" at bounding box center [825, 205] width 142 height 12
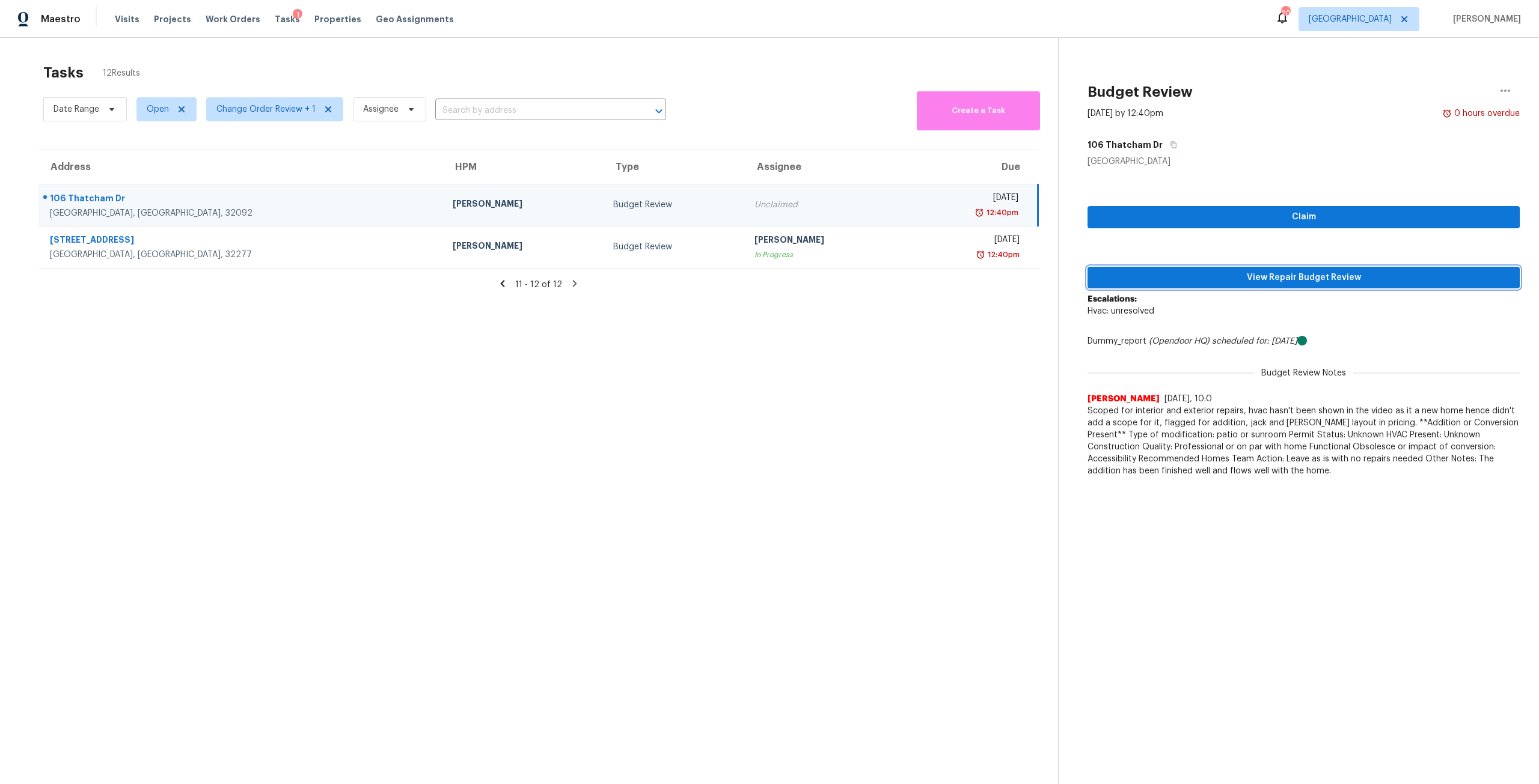
click at [1257, 273] on span "View Repair Budget Review" at bounding box center [1303, 278] width 413 height 15
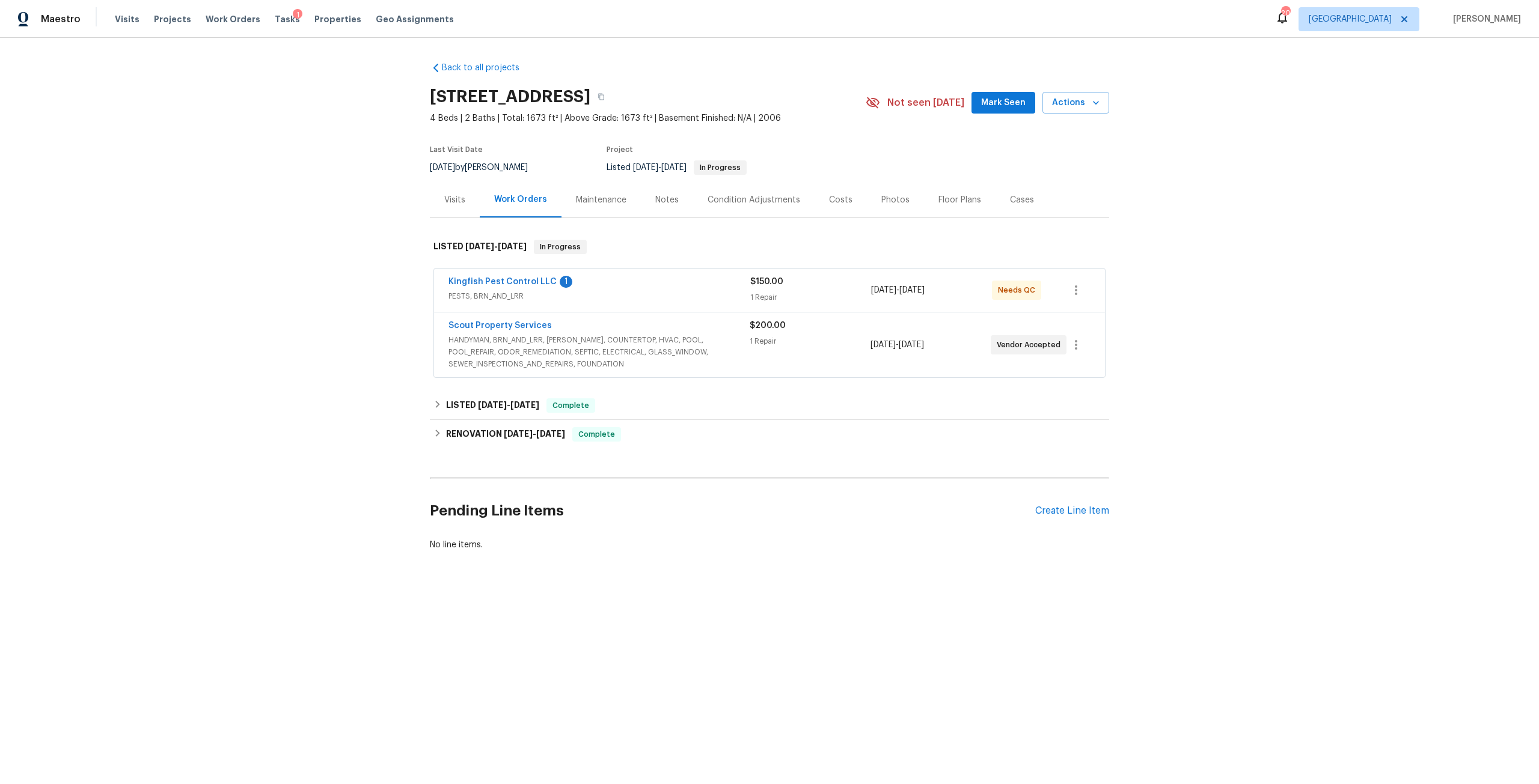
click at [600, 203] on div "Maintenance" at bounding box center [601, 200] width 50 height 12
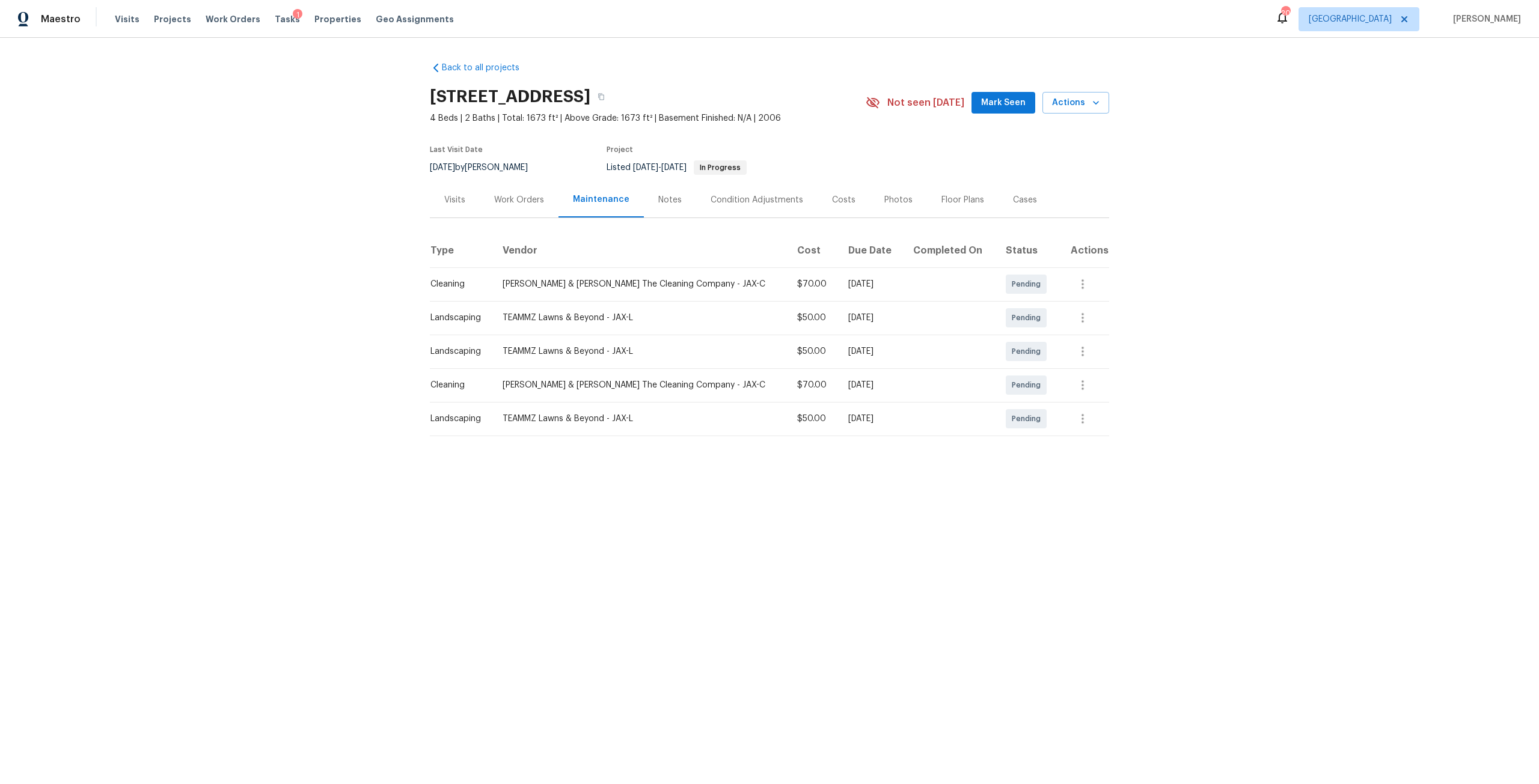
click at [498, 192] on div "Work Orders" at bounding box center [518, 199] width 79 height 36
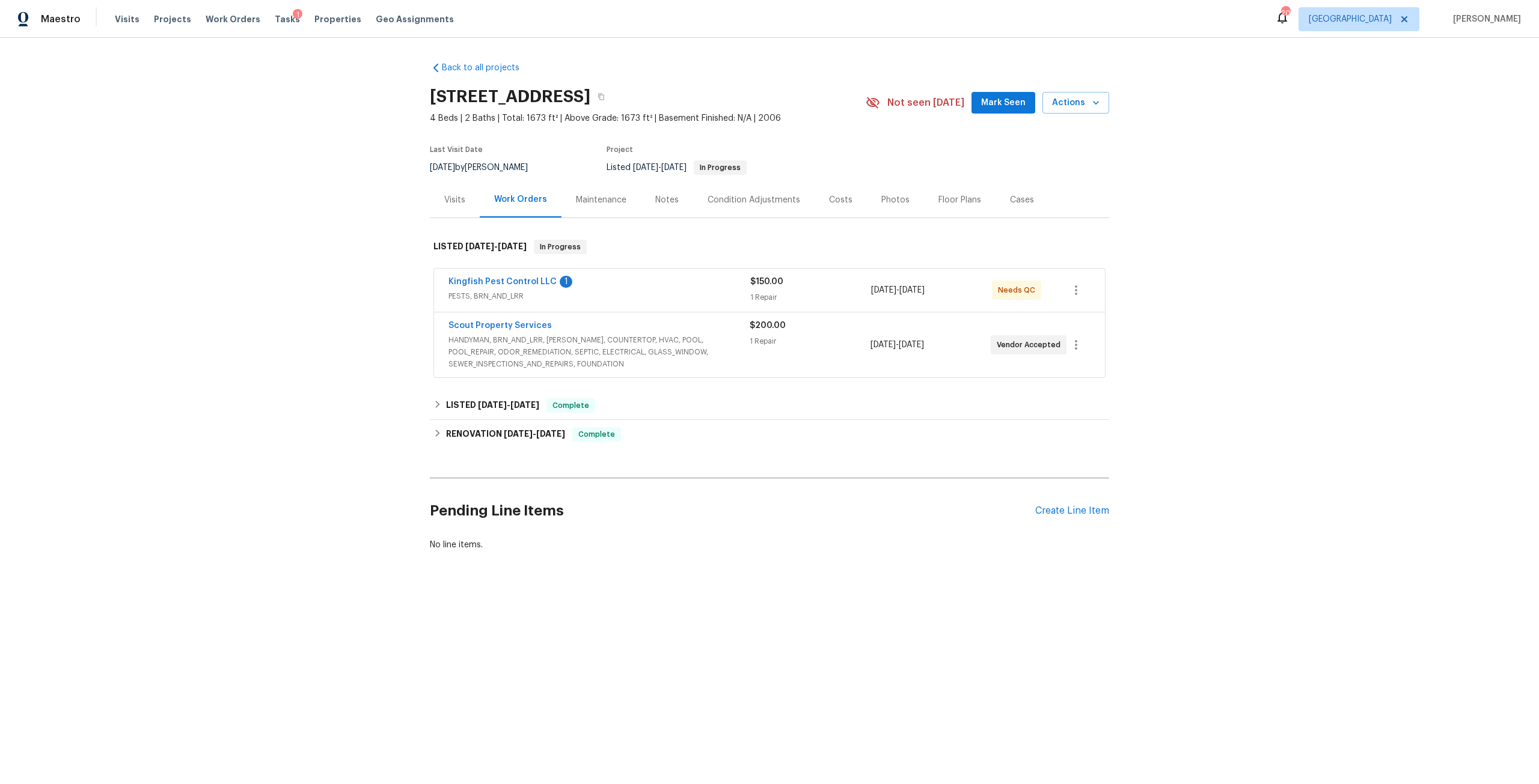
click at [519, 298] on span "PESTS, BRN_AND_LRR" at bounding box center [599, 296] width 301 height 12
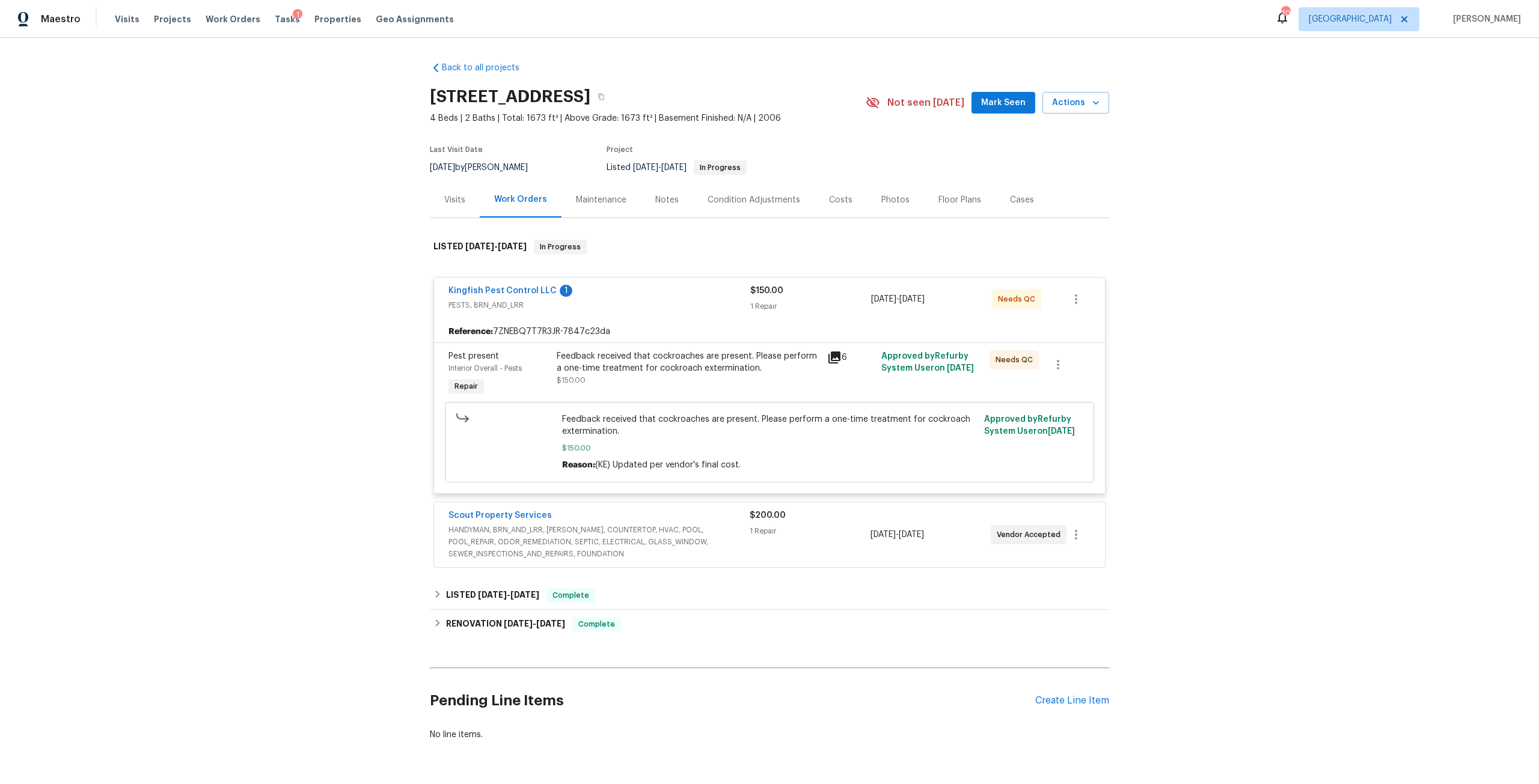
click at [651, 373] on div "Feedback received that cockroaches are present. Please perform a one-time treat…" at bounding box center [688, 362] width 263 height 24
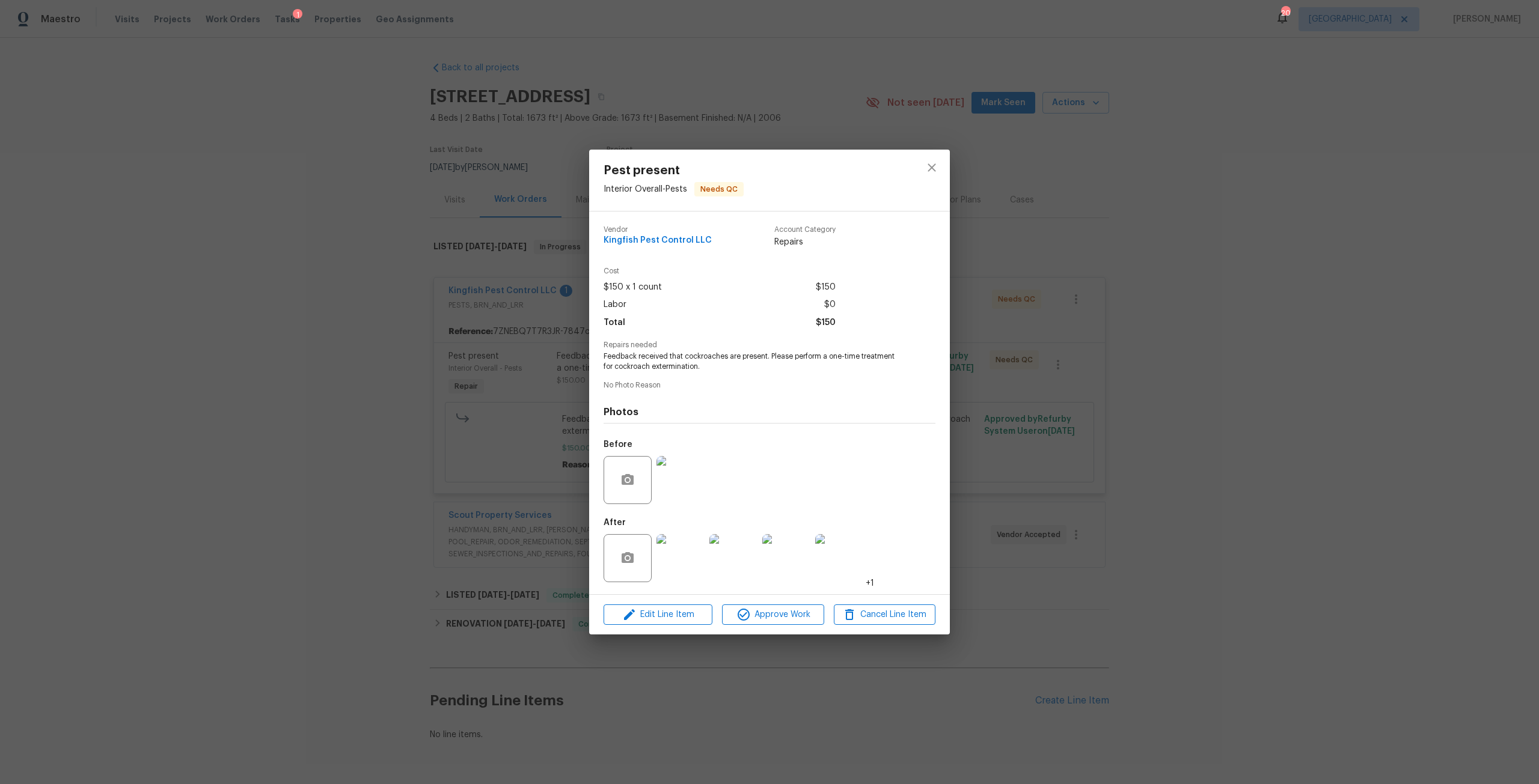
click at [692, 566] on img at bounding box center [680, 558] width 48 height 48
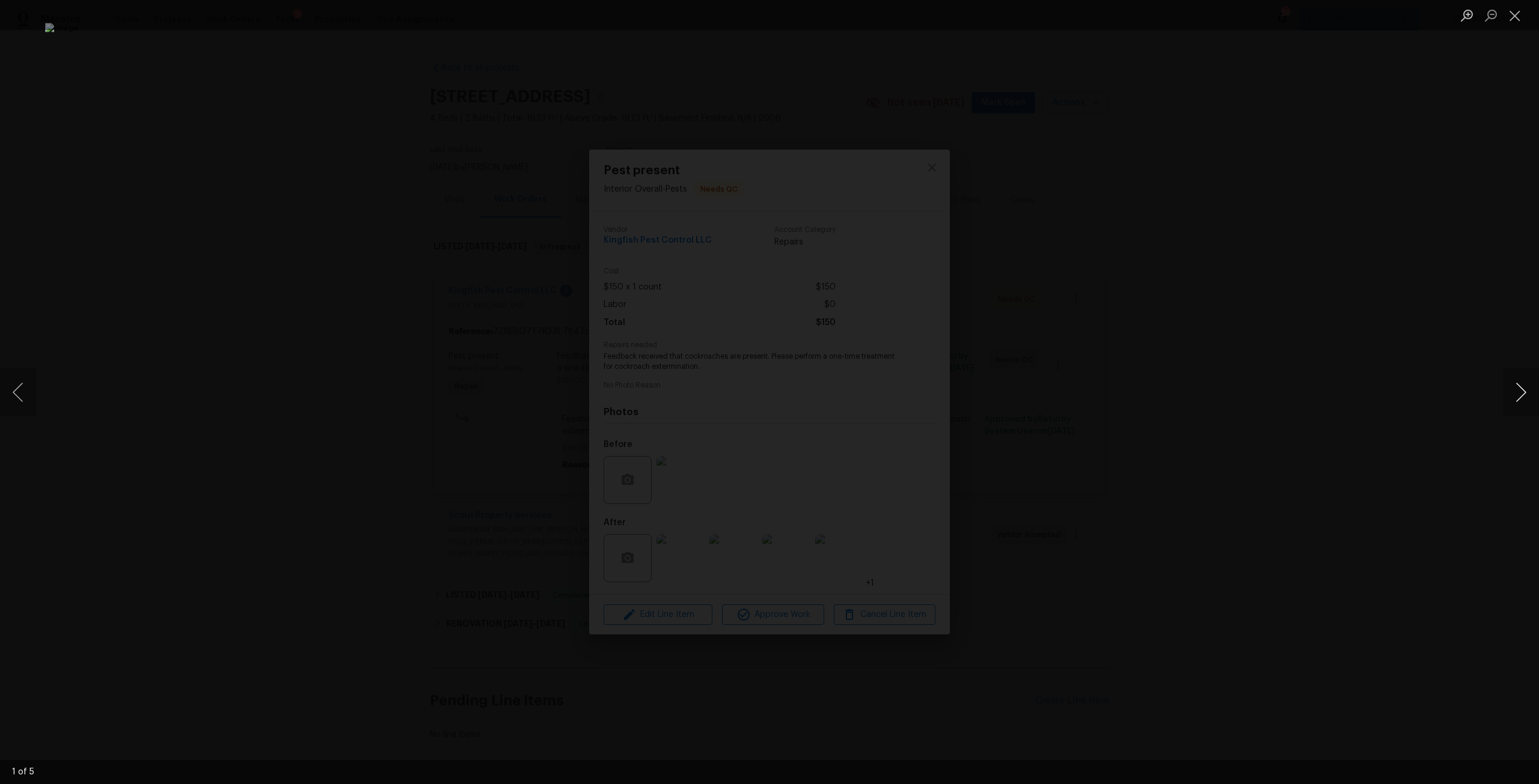
click at [1526, 393] on button "Next image" at bounding box center [1521, 393] width 36 height 48
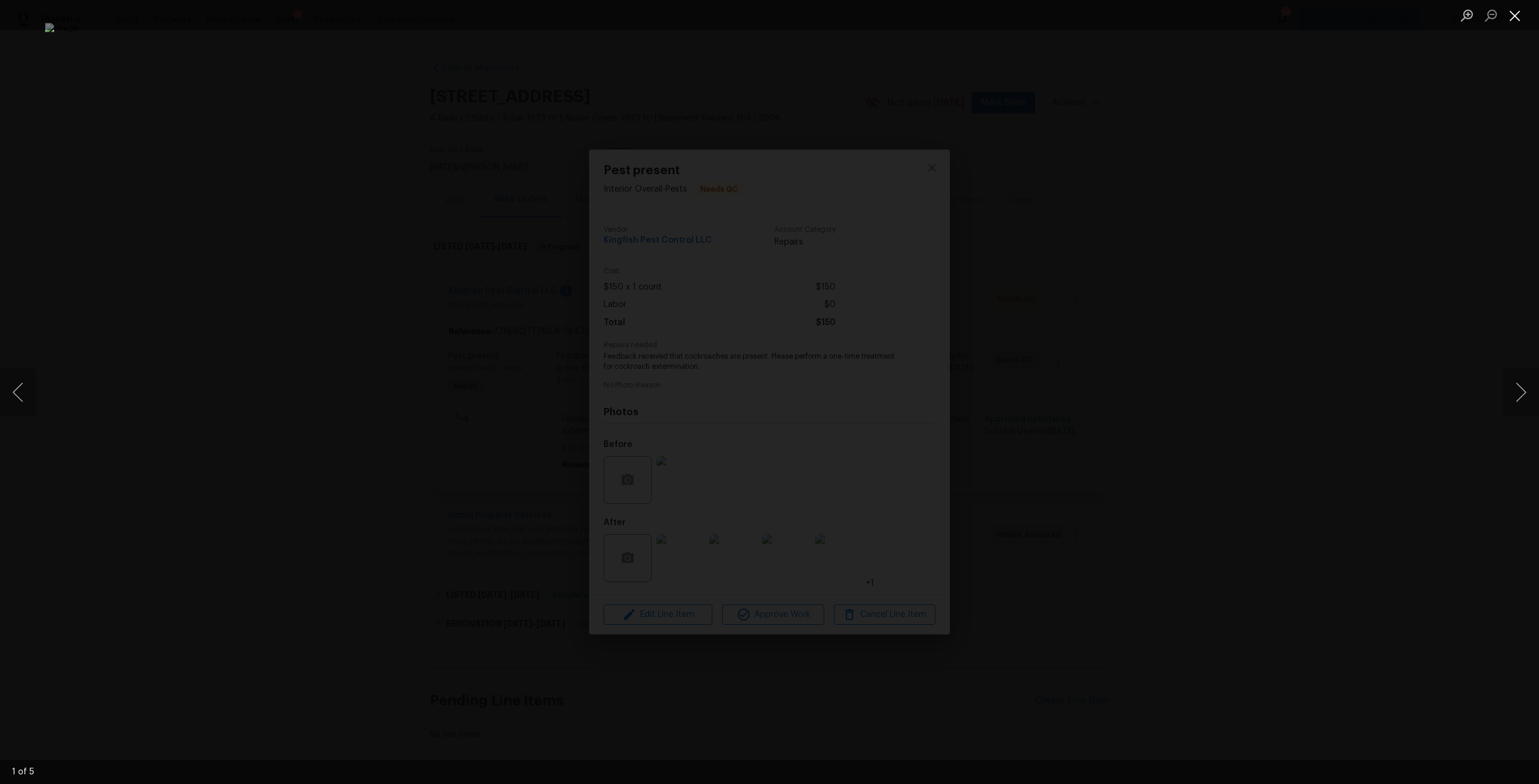
click at [1515, 11] on button "Close lightbox" at bounding box center [1515, 15] width 24 height 21
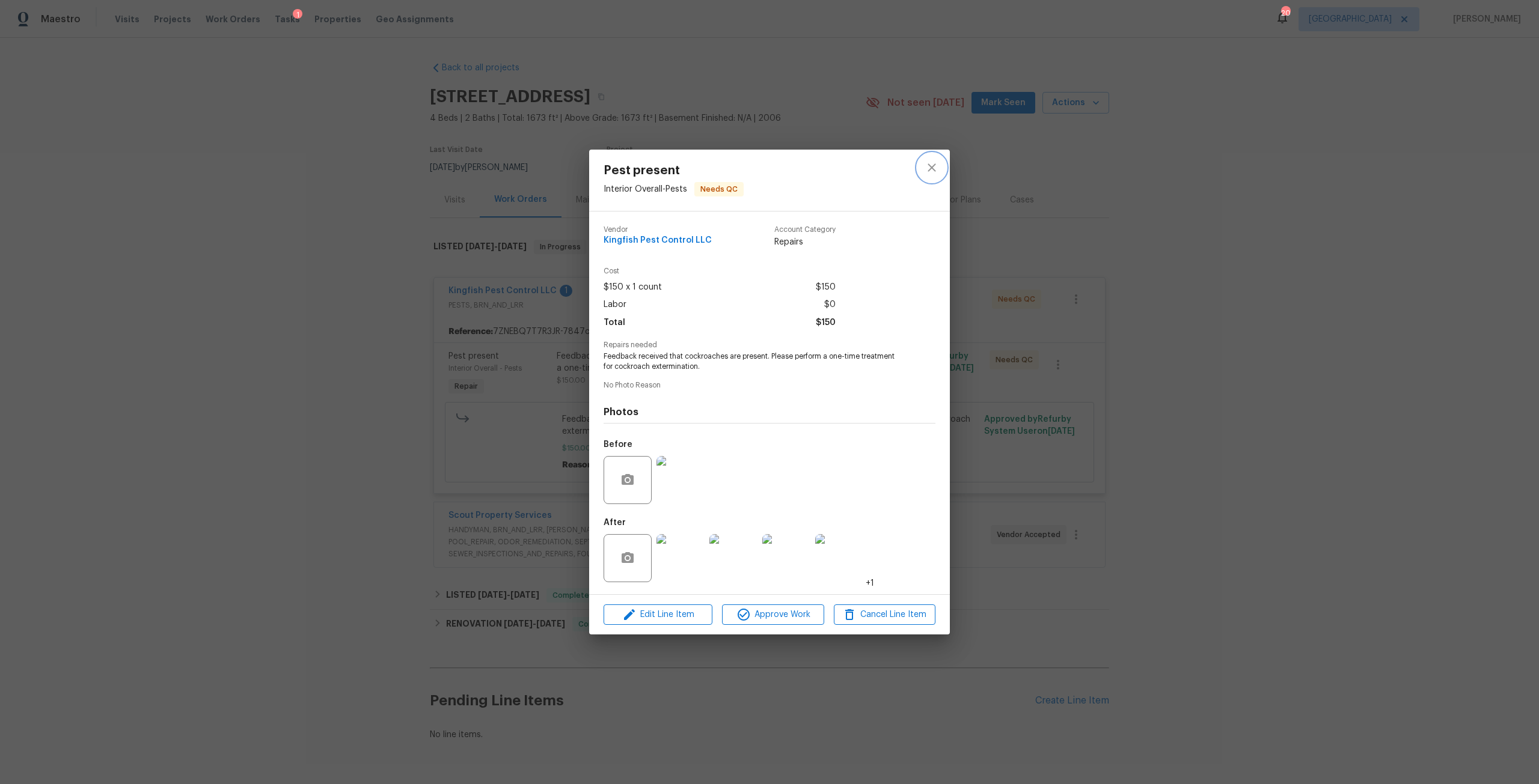
click at [922, 157] on button "close" at bounding box center [931, 167] width 29 height 29
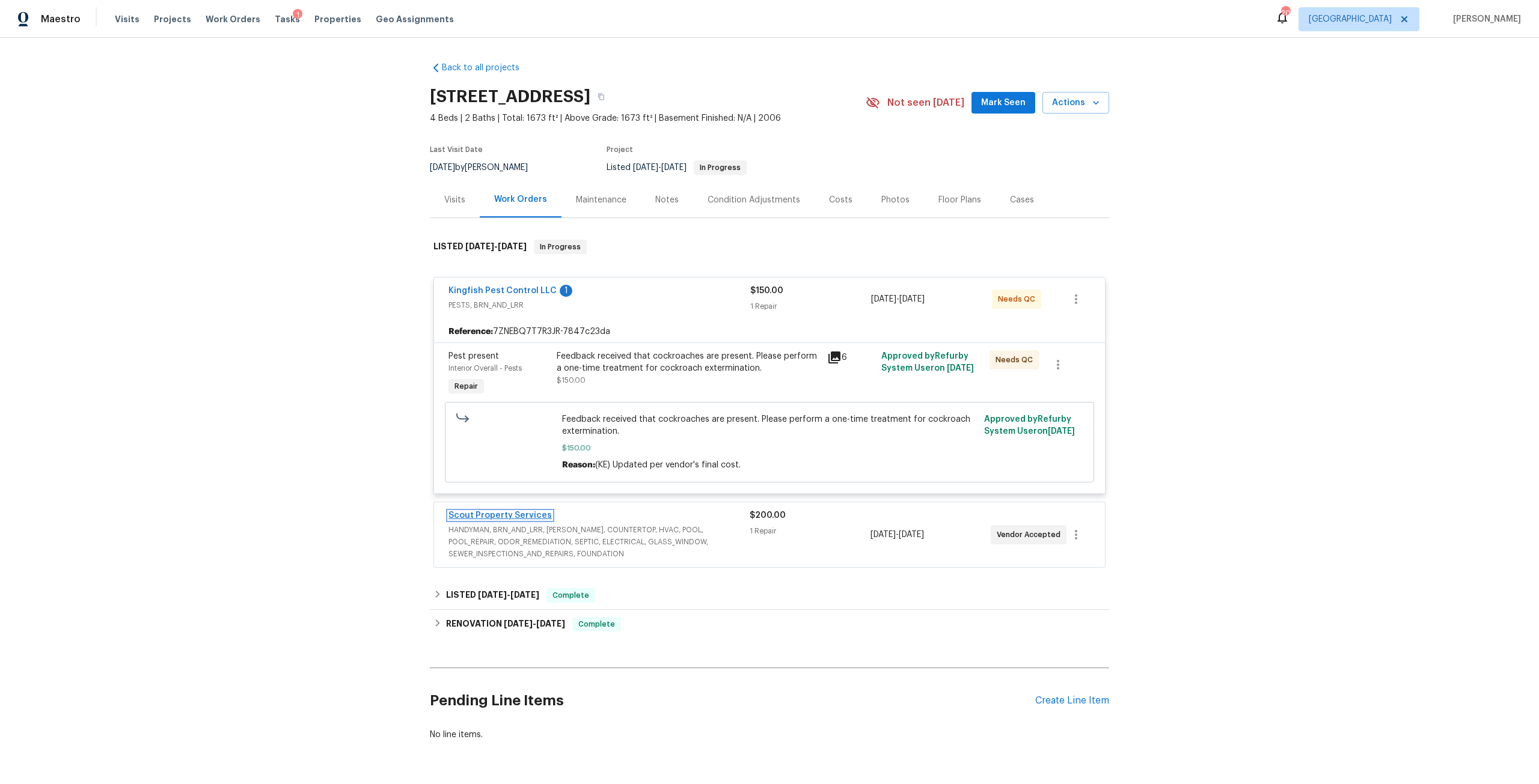
click at [537, 517] on link "Scout Property Services" at bounding box center [500, 516] width 103 height 9
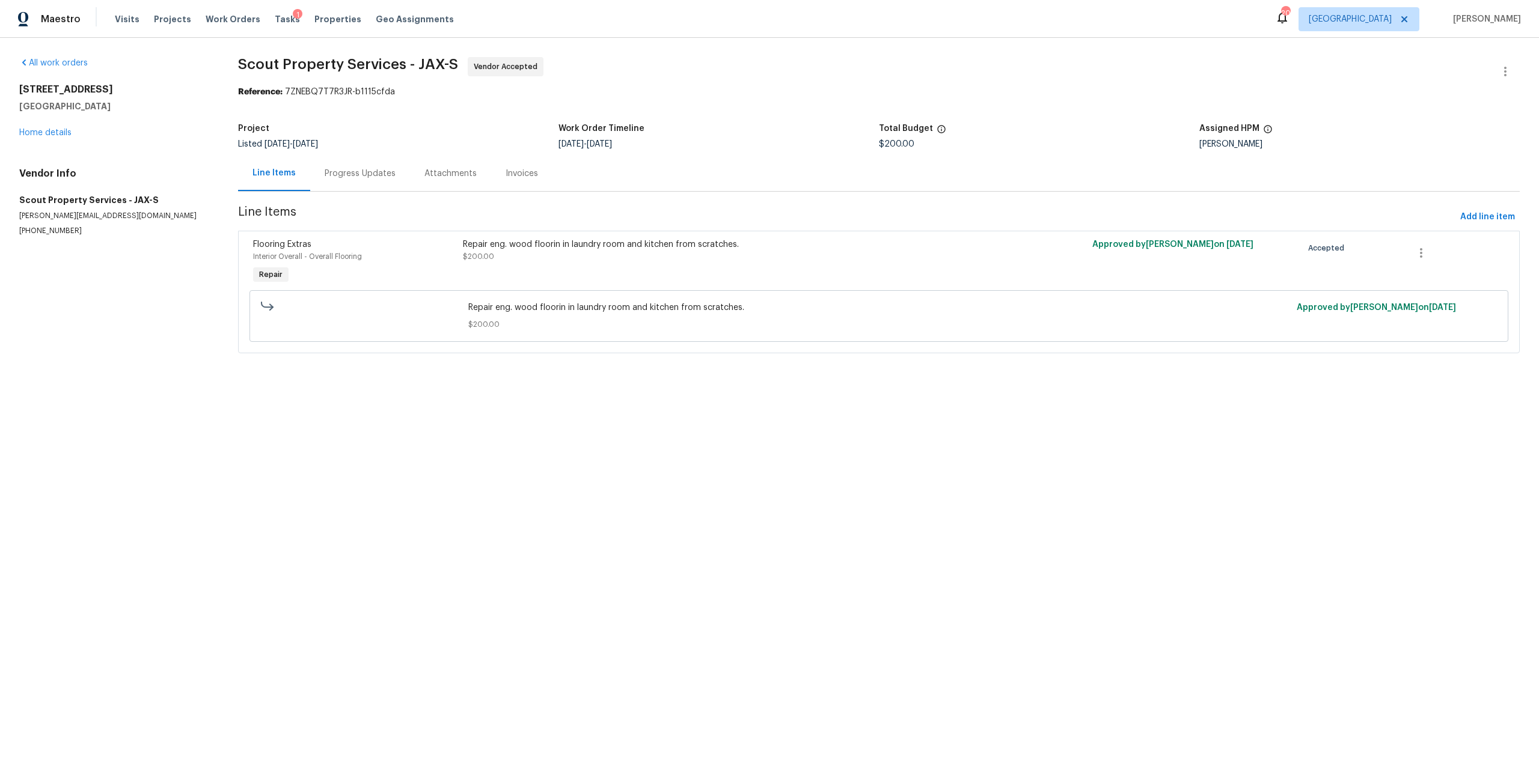
click at [524, 274] on div "Repair eng. wood floorin in laundry room and kitchen from scratches. $200.00" at bounding box center [721, 262] width 524 height 55
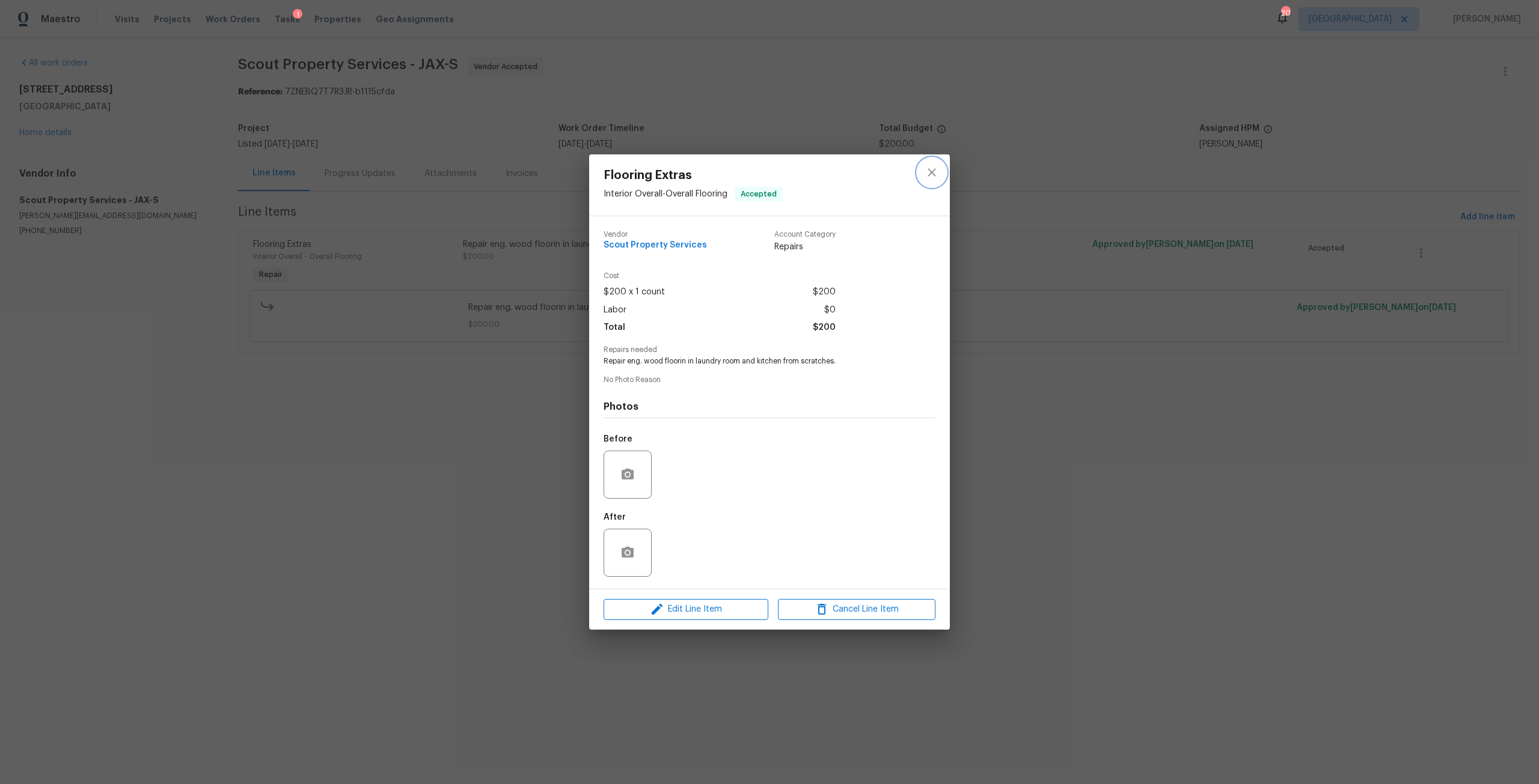
click at [928, 168] on icon "close" at bounding box center [931, 172] width 14 height 14
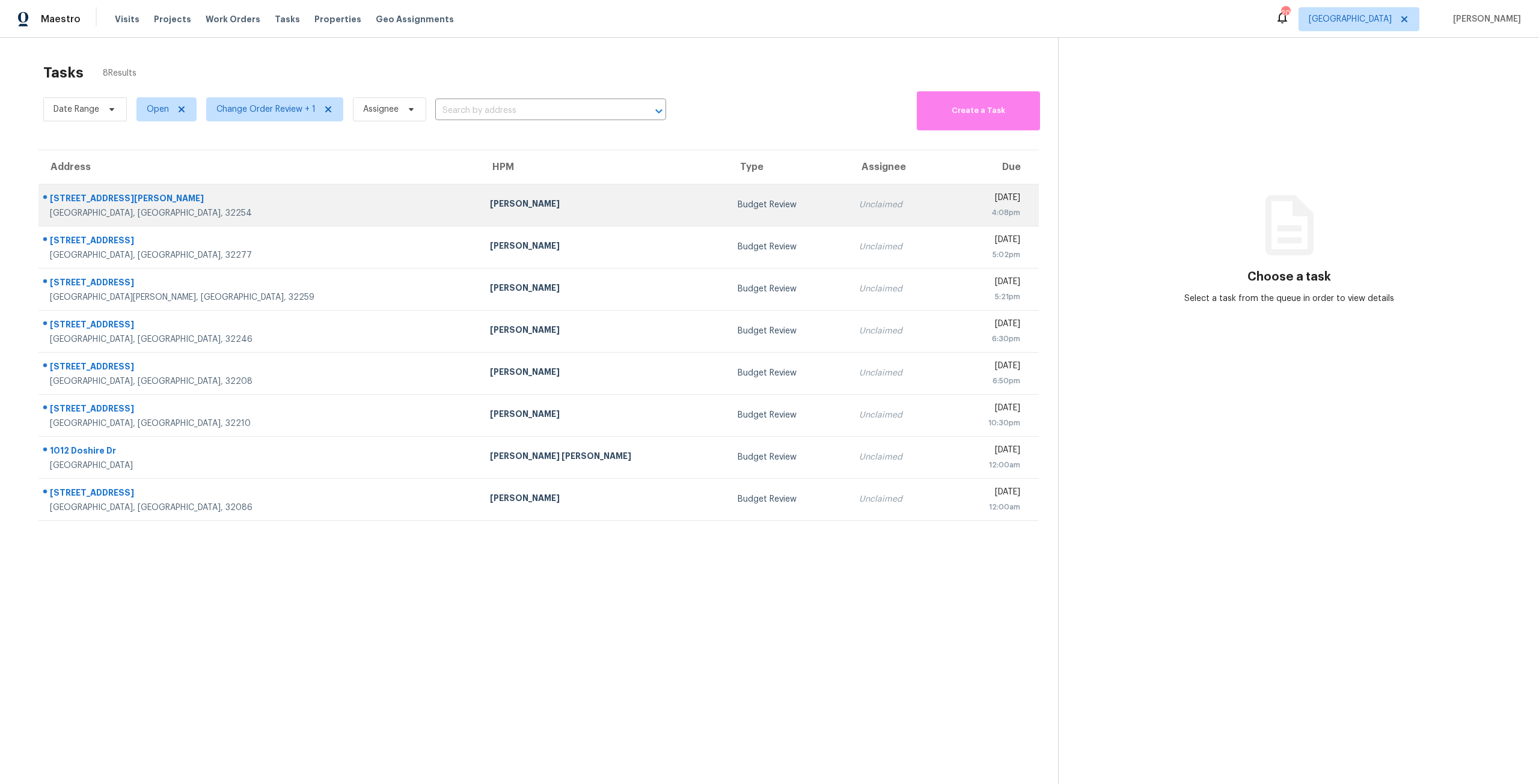
click at [849, 226] on td "Unclaimed" at bounding box center [898, 205] width 97 height 42
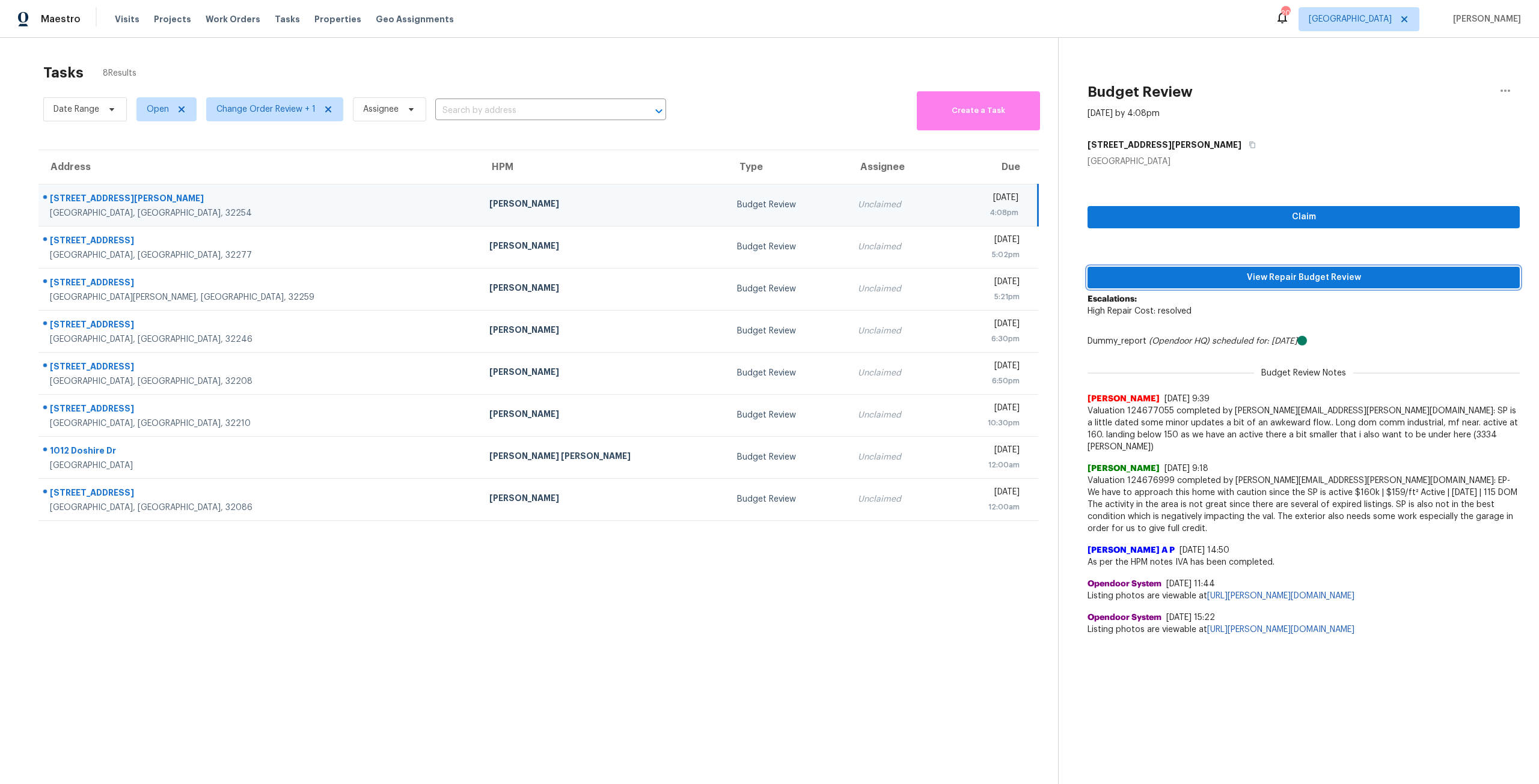
click at [1153, 272] on span "View Repair Budget Review" at bounding box center [1303, 278] width 413 height 15
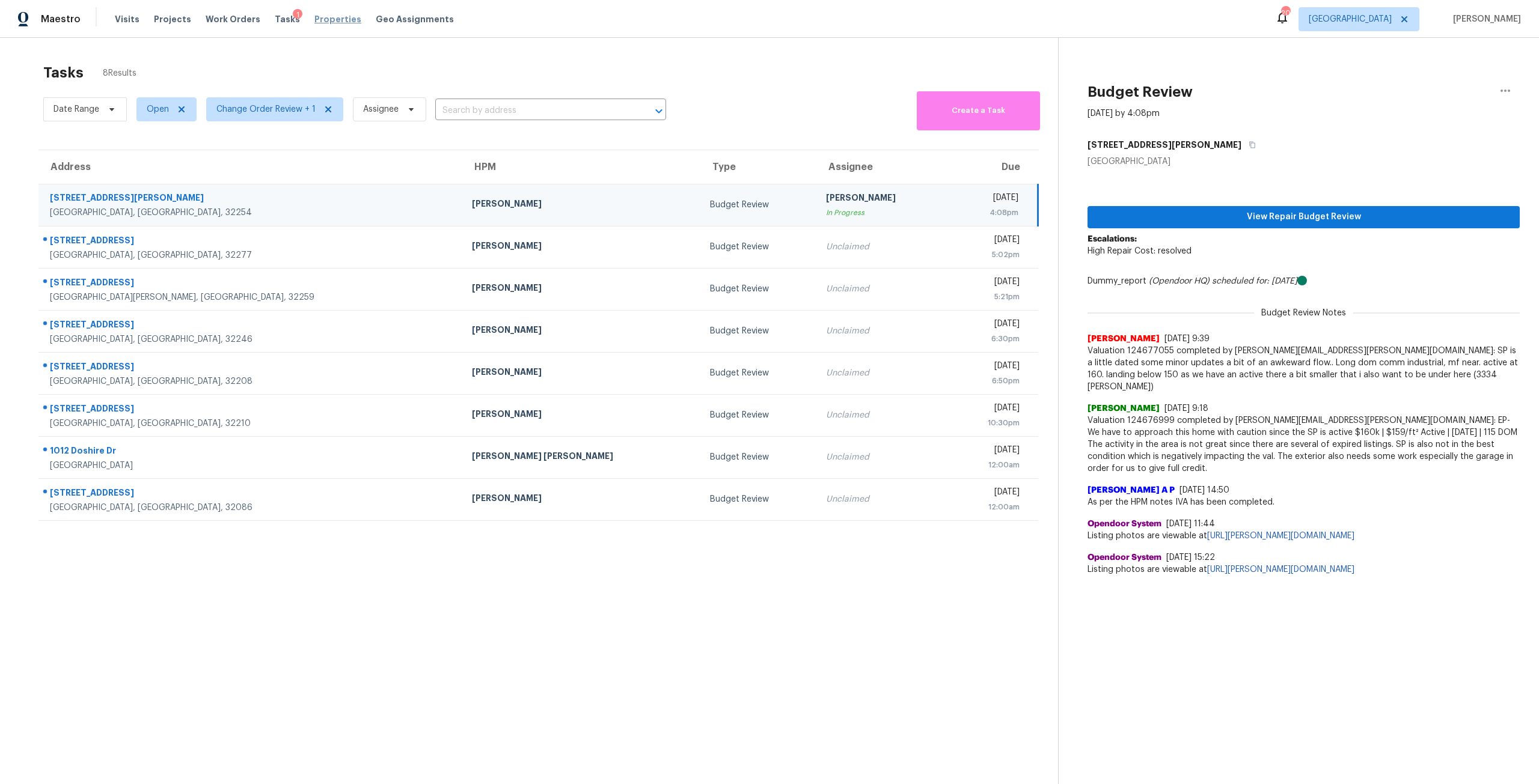
click at [314, 15] on span "Properties" at bounding box center [338, 19] width 47 height 12
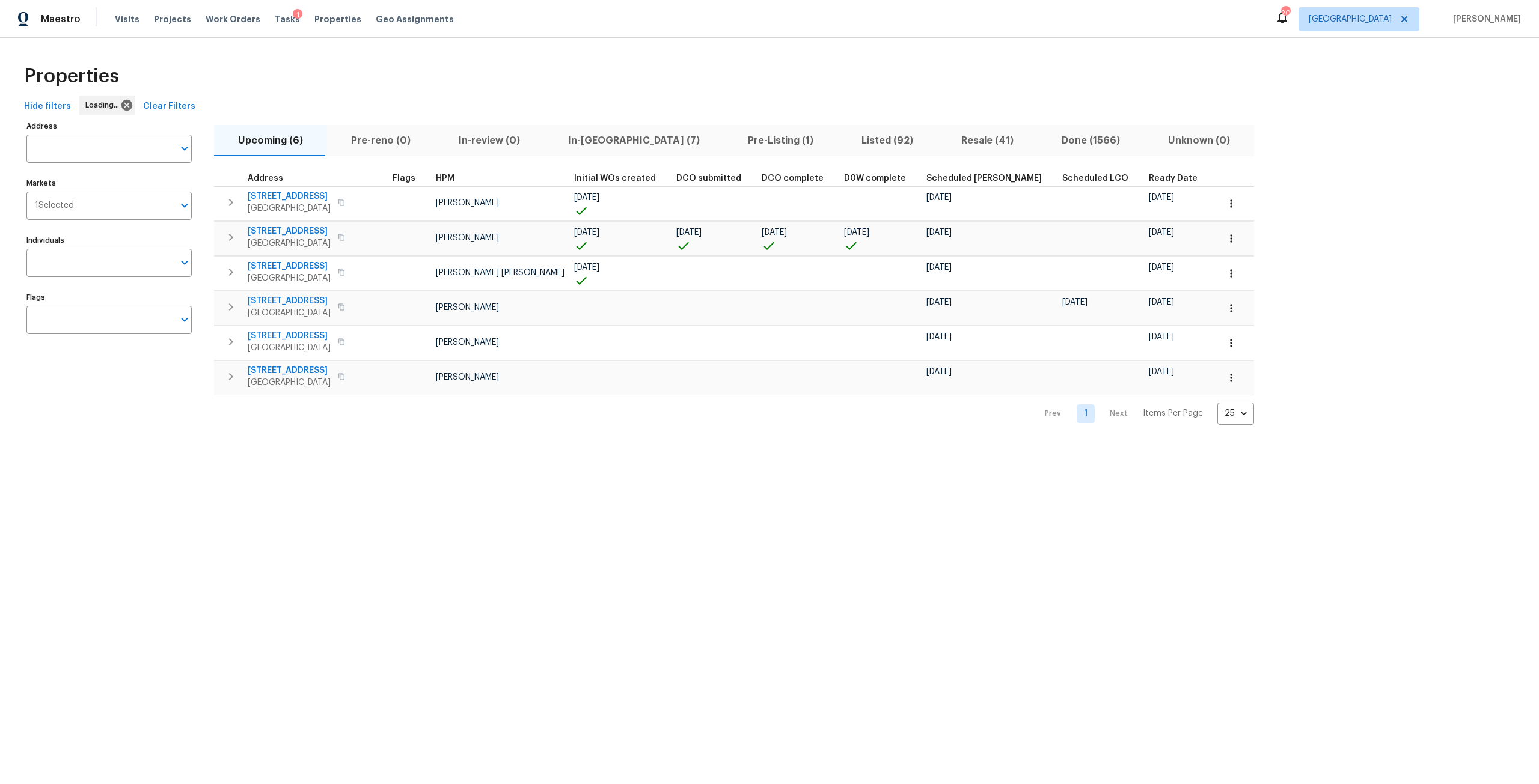
click at [117, 138] on input "Address" at bounding box center [99, 149] width 147 height 28
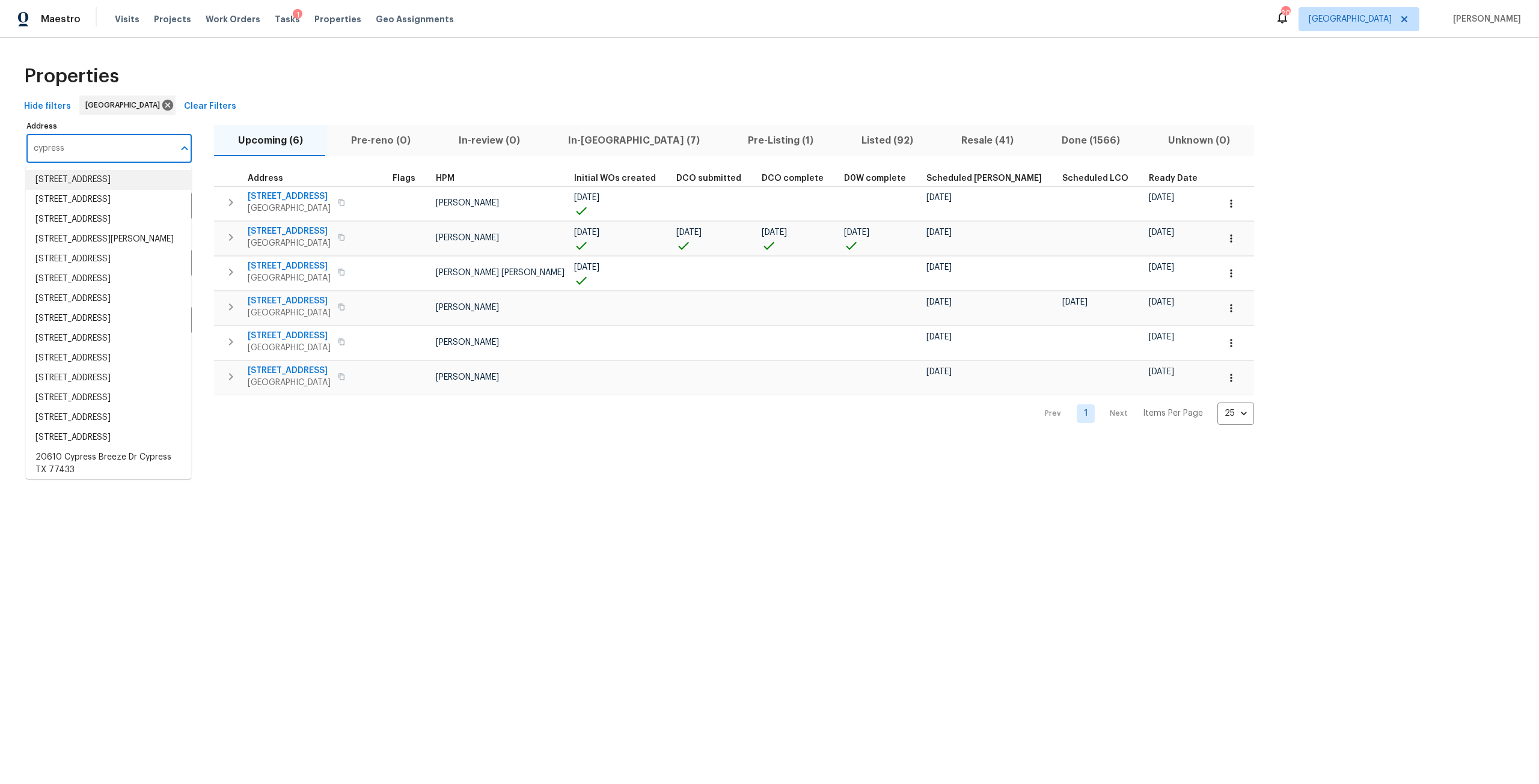
click at [127, 148] on input "cypress" at bounding box center [99, 149] width 147 height 28
type input "cypress"
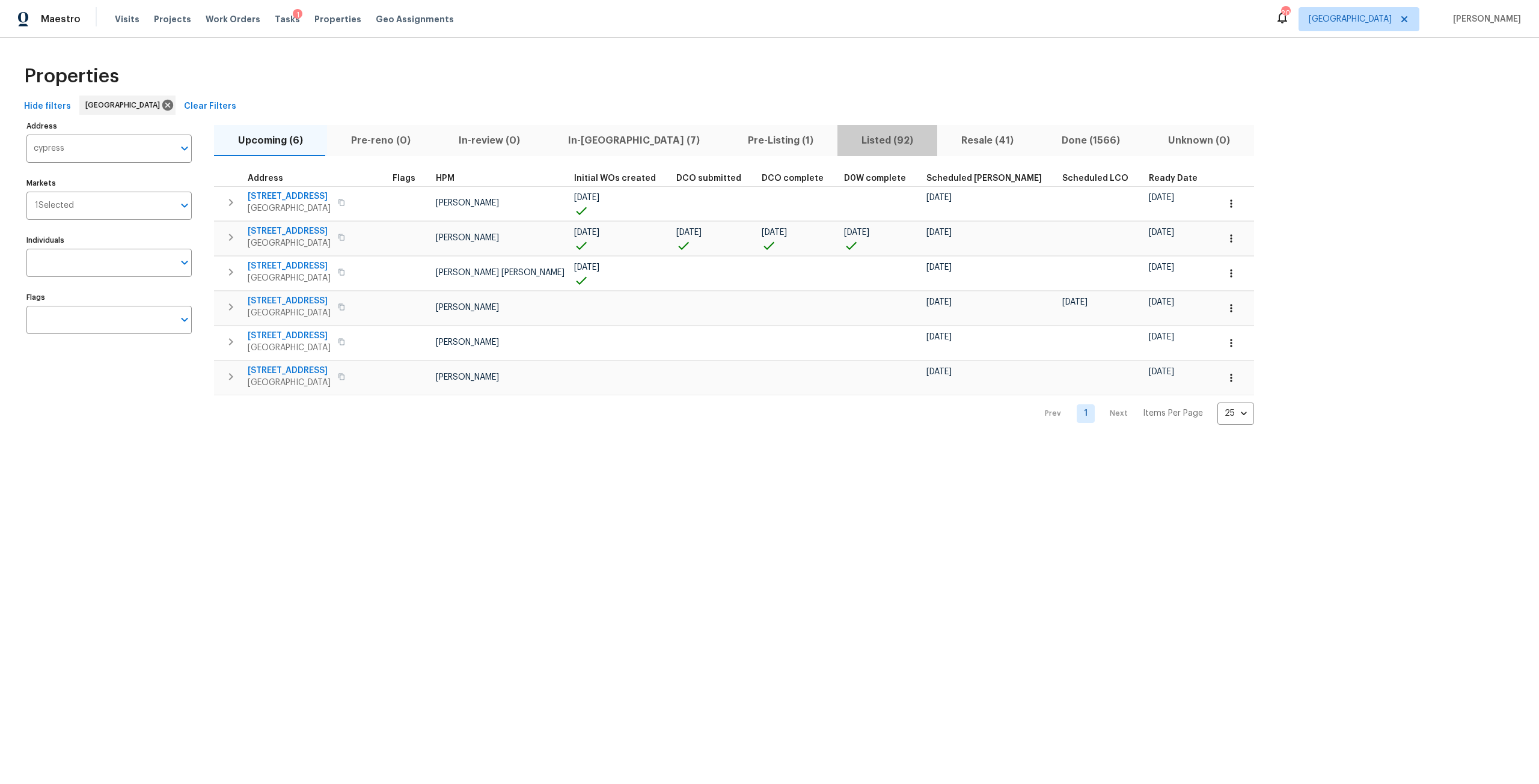
click at [845, 136] on span "Listed (92)" at bounding box center [887, 140] width 85 height 17
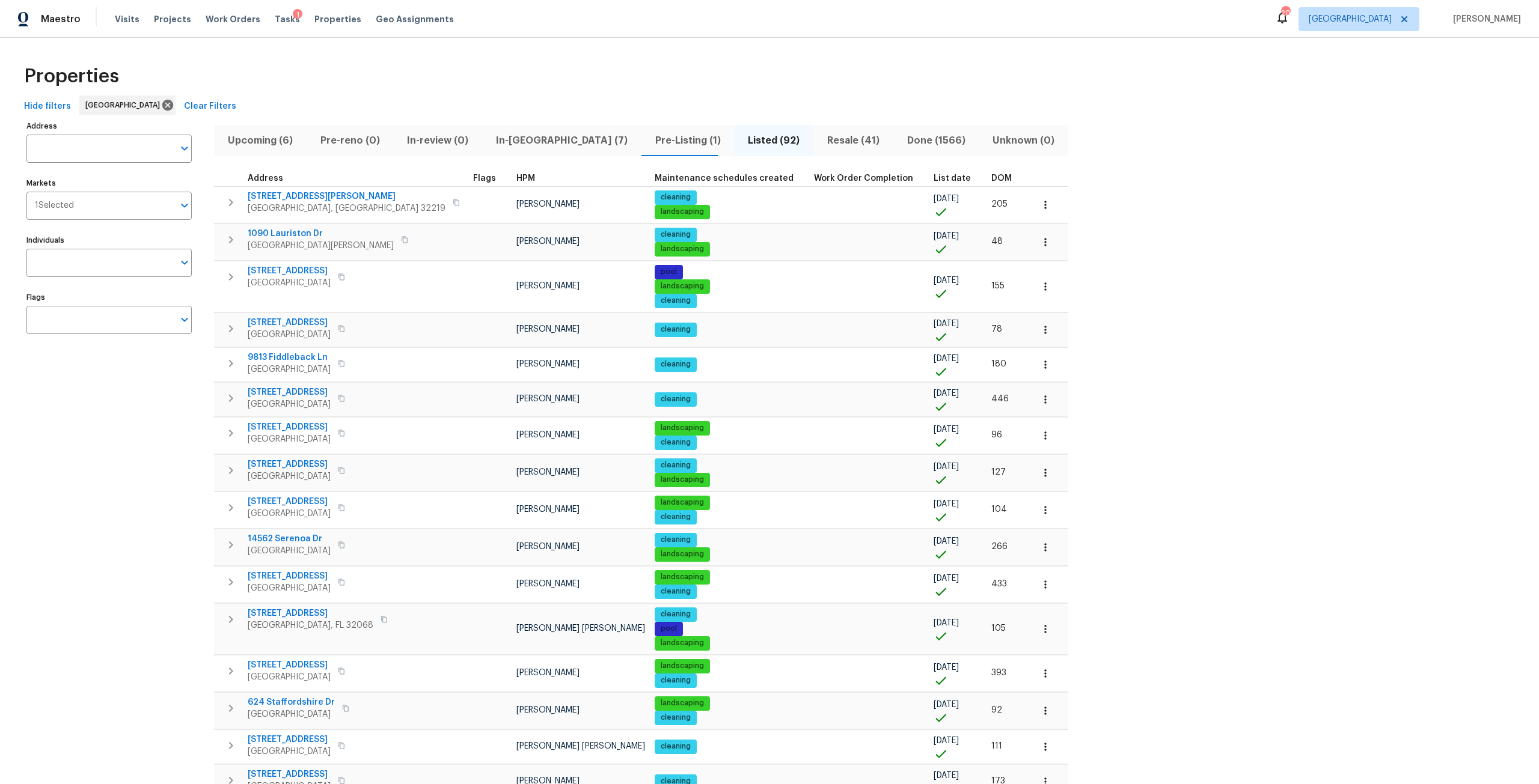
click at [821, 142] on span "Resale (41)" at bounding box center [853, 140] width 66 height 17
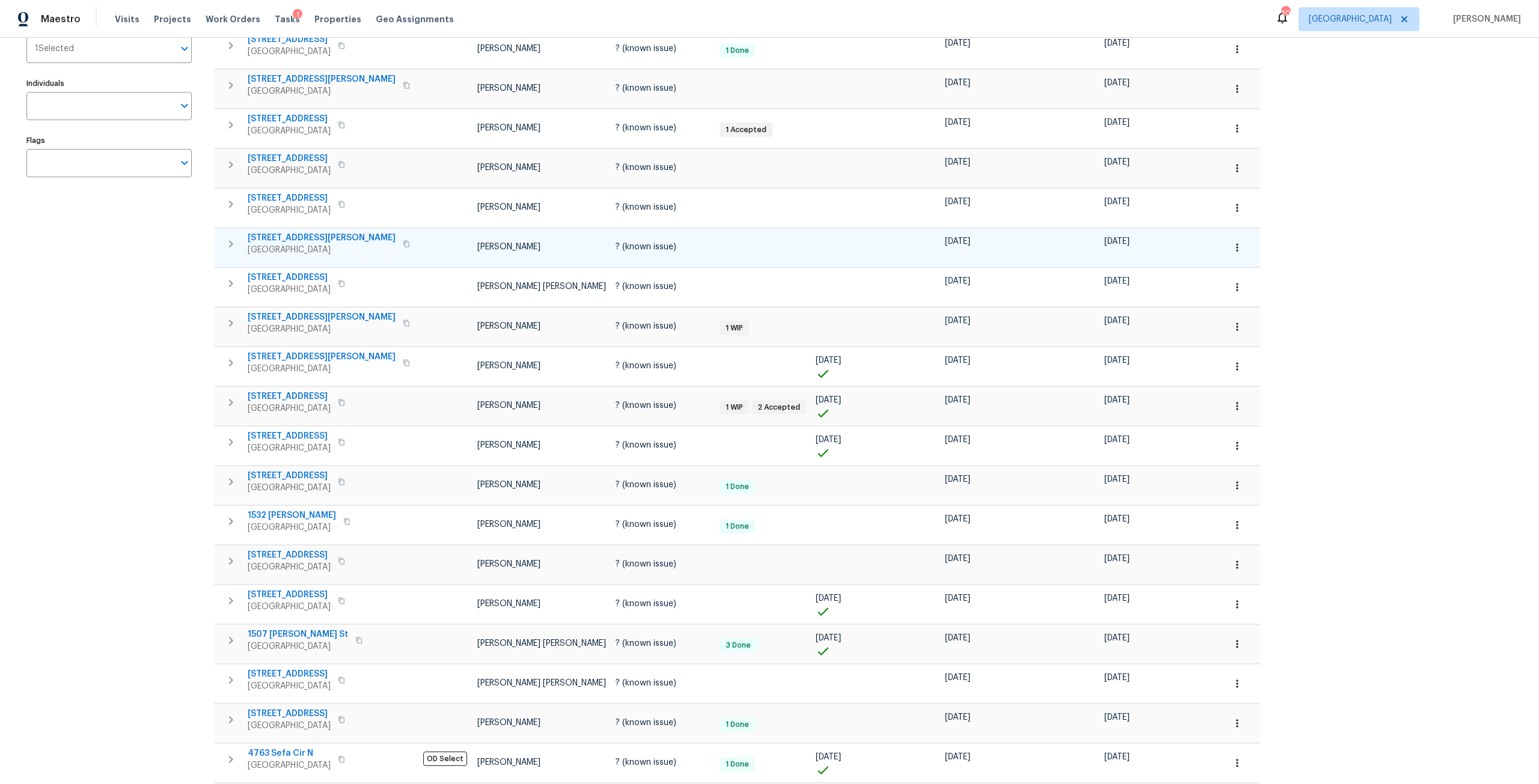
scroll to position [421, 0]
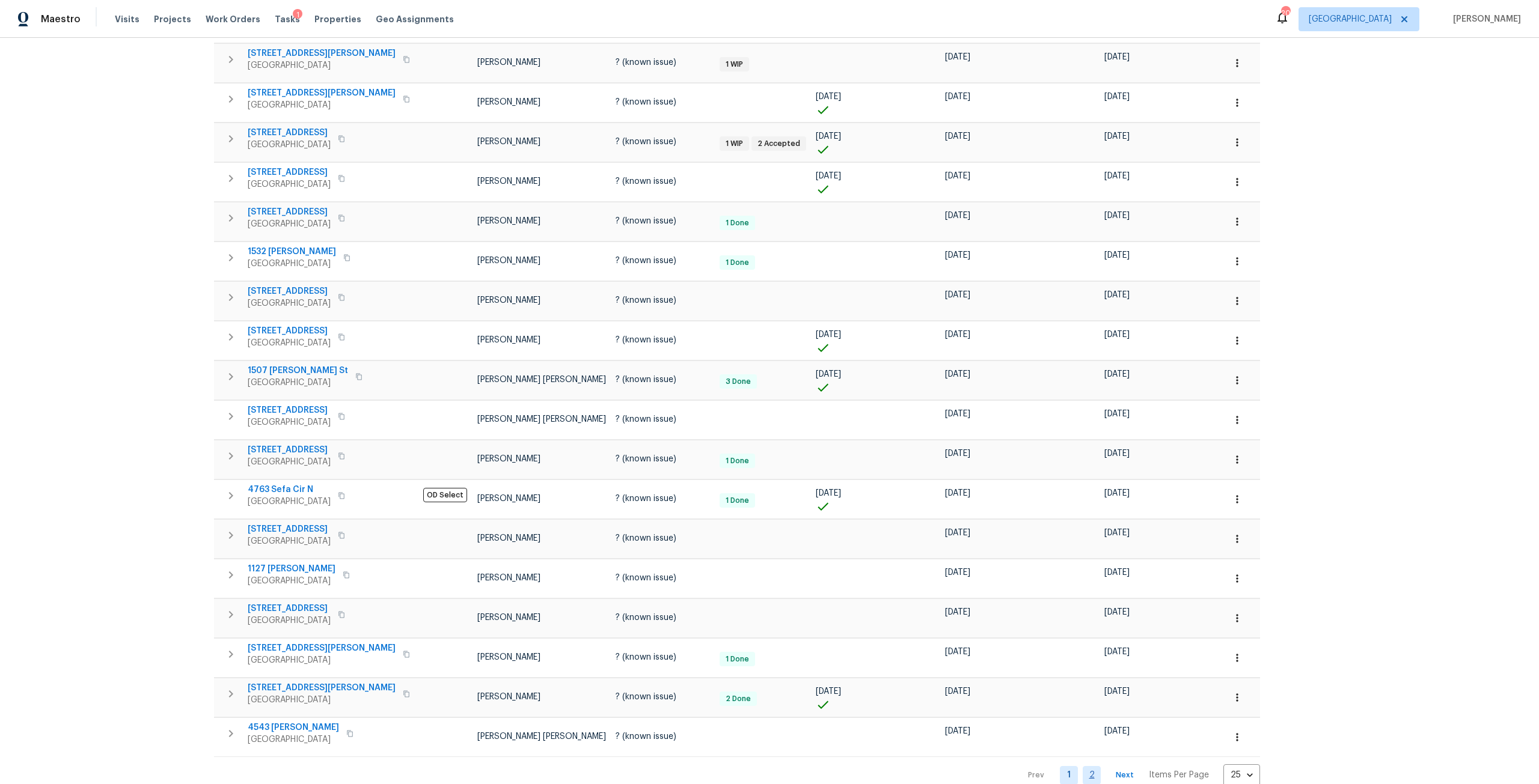
click at [1082, 773] on link "2" at bounding box center [1091, 775] width 18 height 19
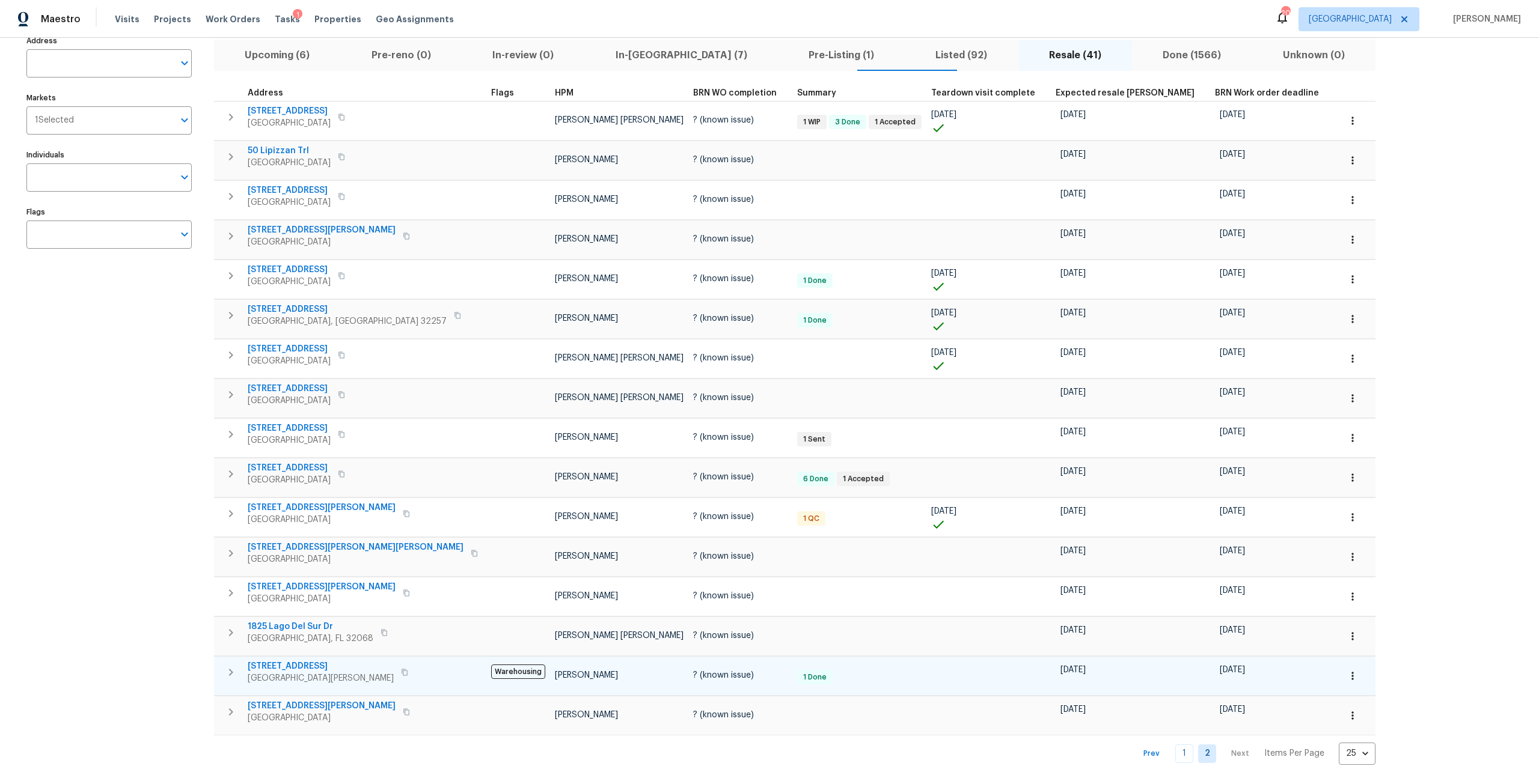
scroll to position [95, 0]
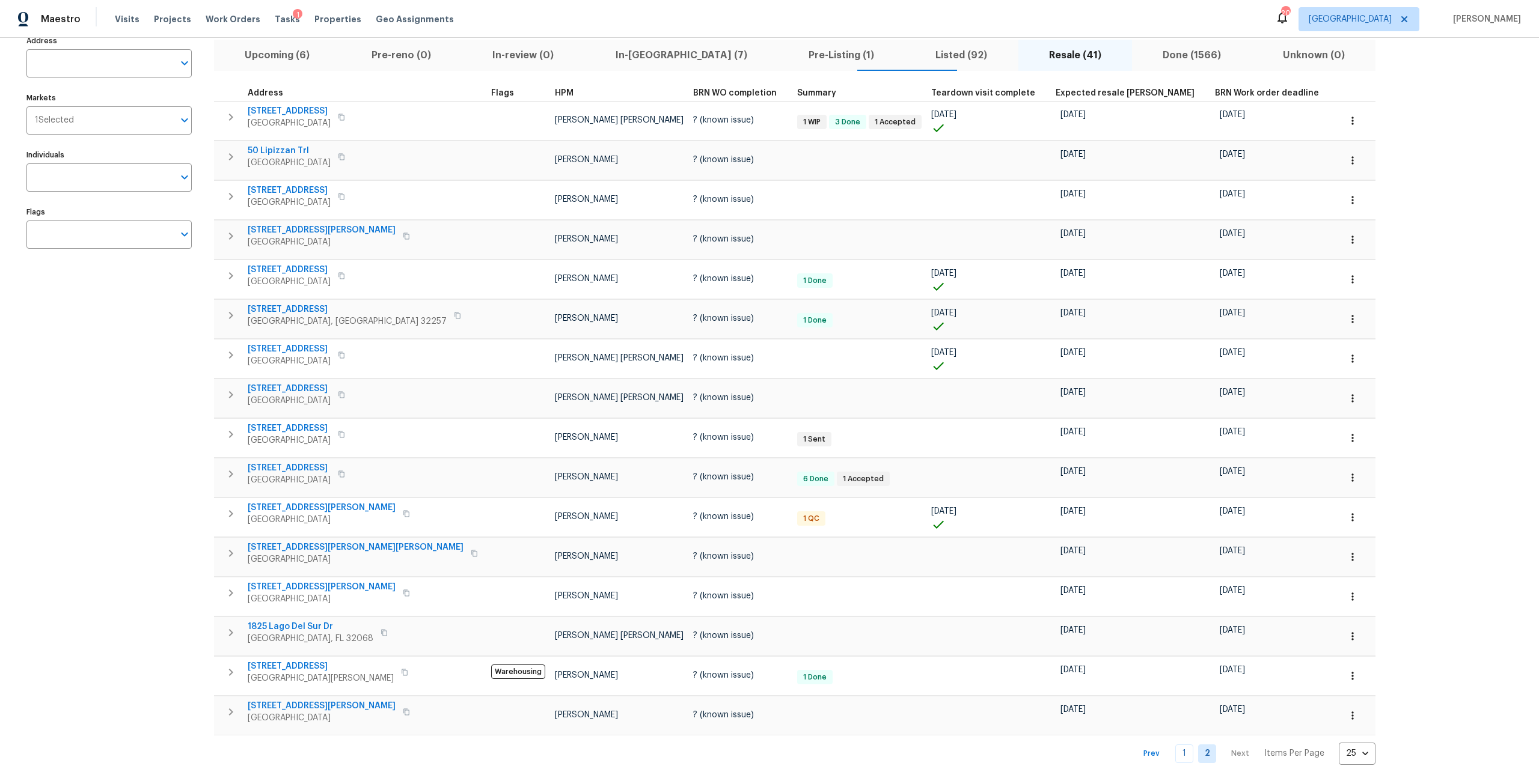
click at [1132, 742] on nav "Prev 1 2 Next Items Per Page 25 25 ​" at bounding box center [1254, 753] width 244 height 22
click at [1175, 750] on link "1" at bounding box center [1184, 754] width 18 height 19
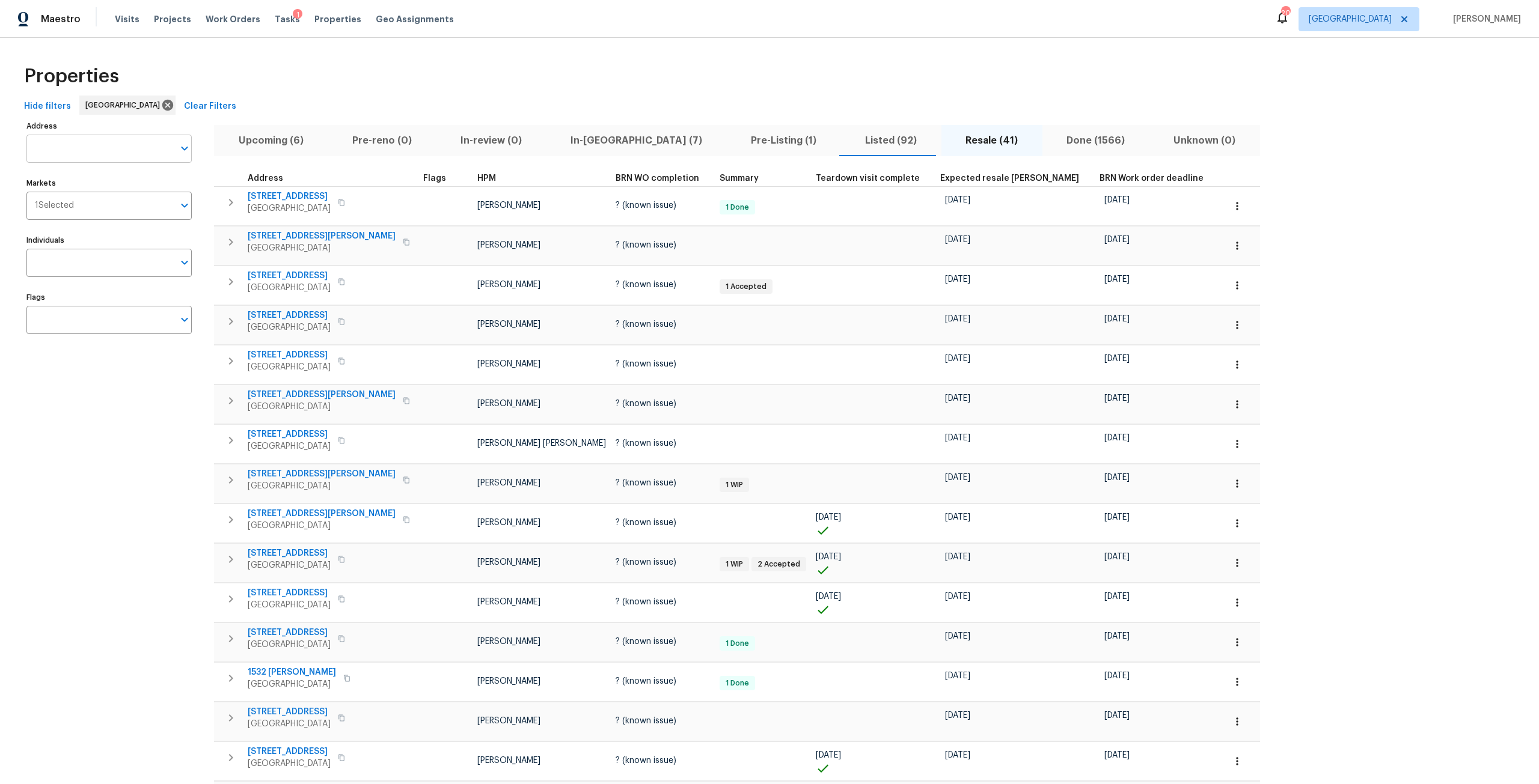
click at [106, 152] on input "Address" at bounding box center [99, 149] width 147 height 28
type input "7208"
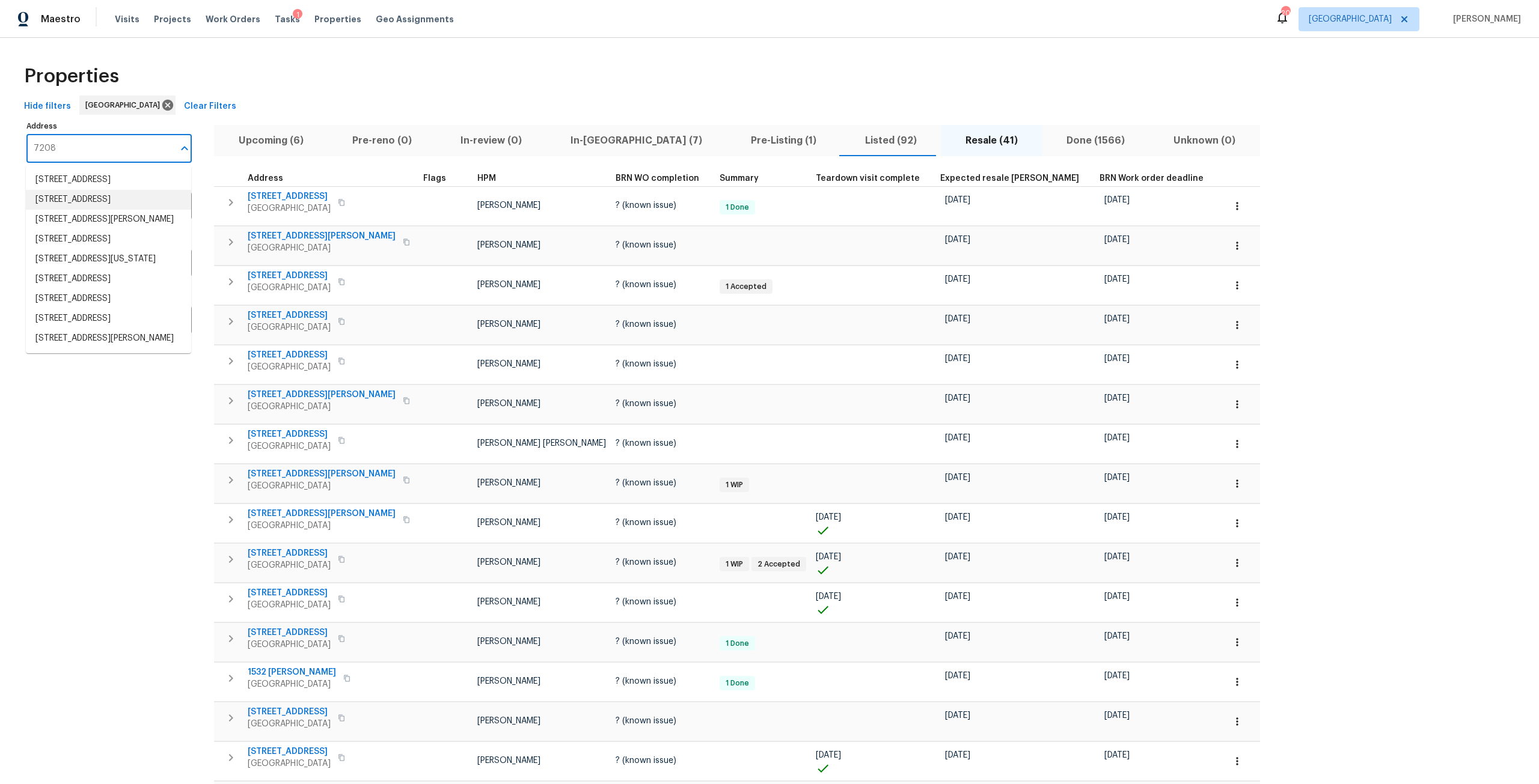
click at [124, 209] on li "7208 Cypress Cove Rd # 13 Jacksonville FL 32244" at bounding box center [108, 200] width 165 height 20
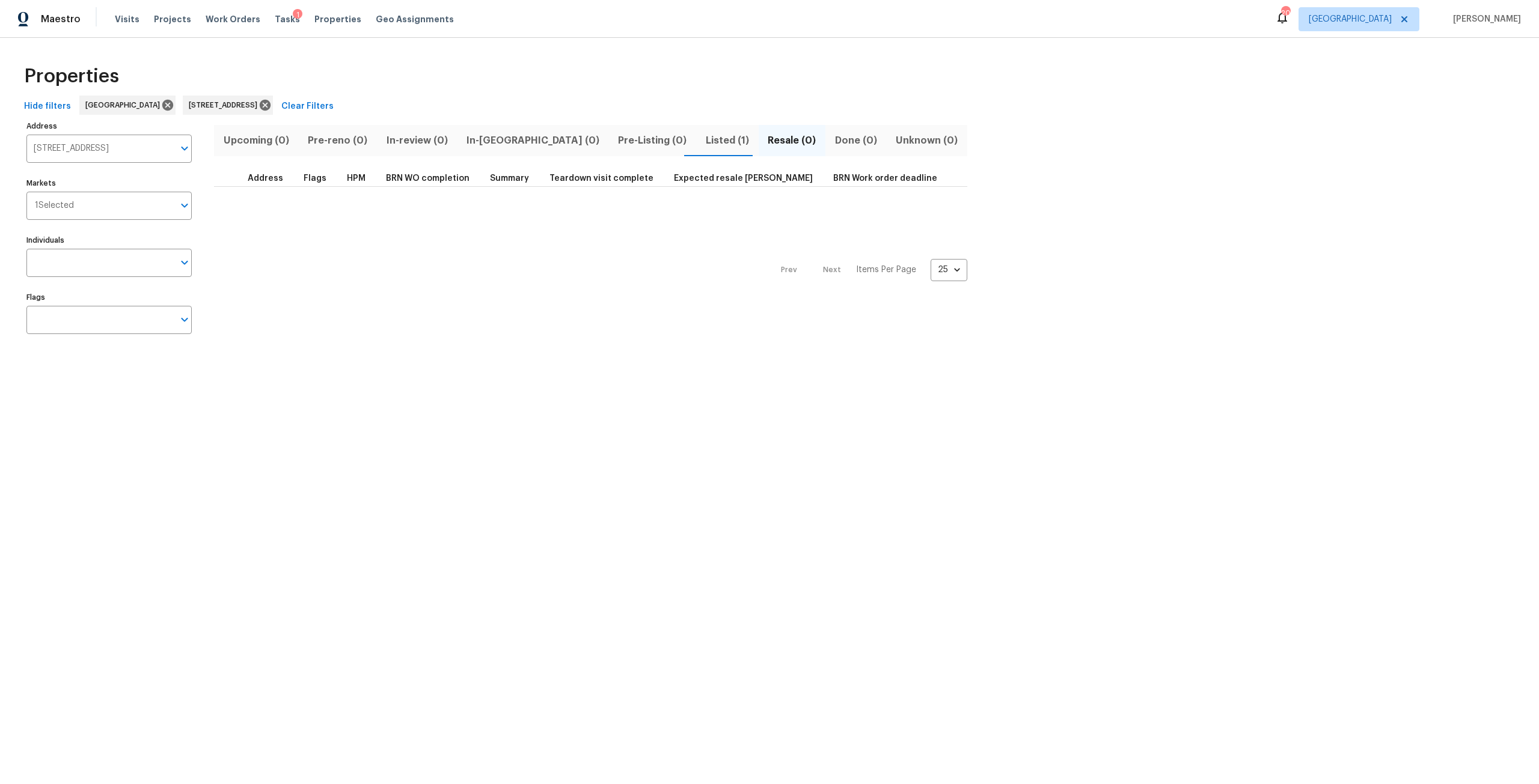
click at [703, 141] on span "Listed (1)" at bounding box center [727, 140] width 48 height 17
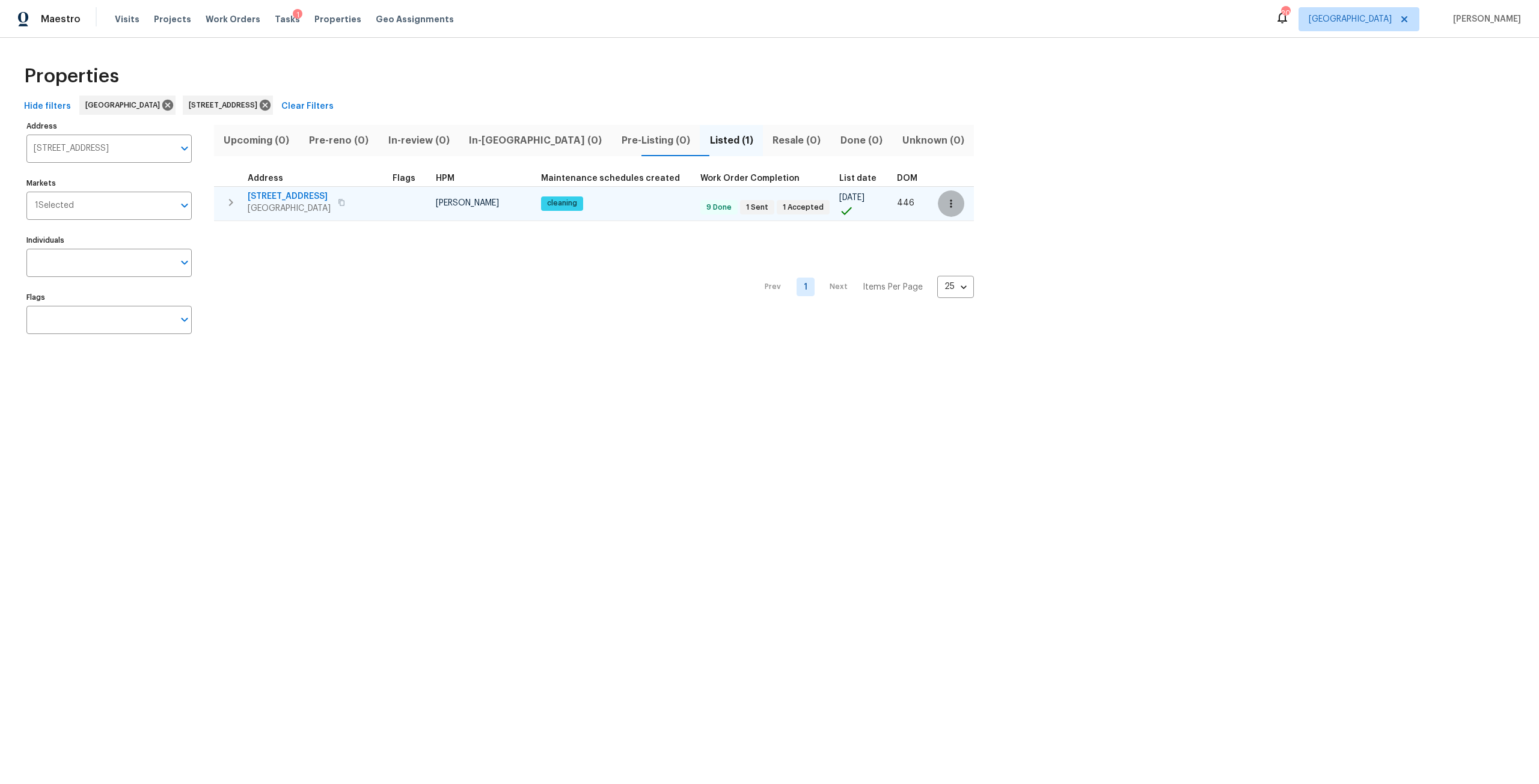
click at [945, 205] on icon "button" at bounding box center [951, 204] width 12 height 12
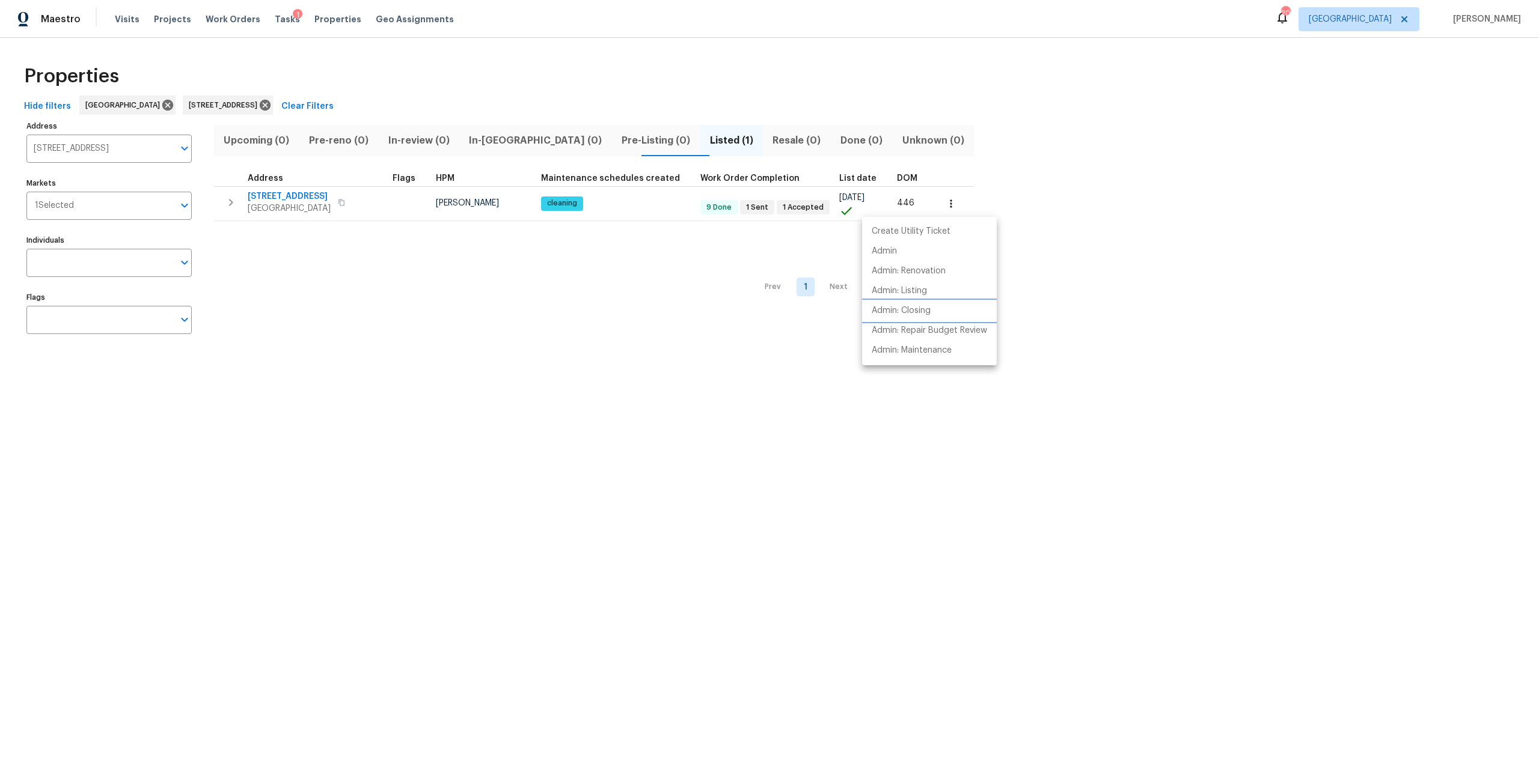
click at [919, 309] on p "Admin: Closing" at bounding box center [901, 311] width 59 height 13
